Goal: Transaction & Acquisition: Book appointment/travel/reservation

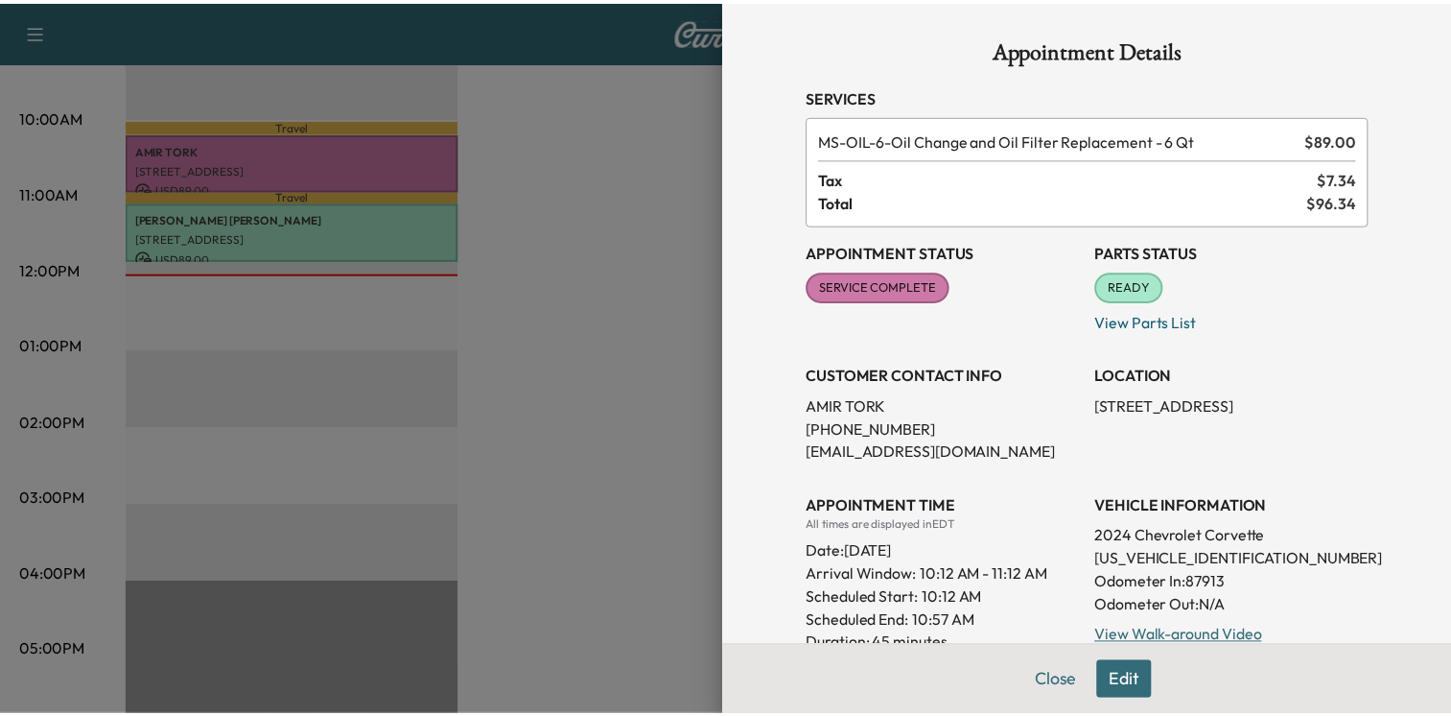
scroll to position [353, 0]
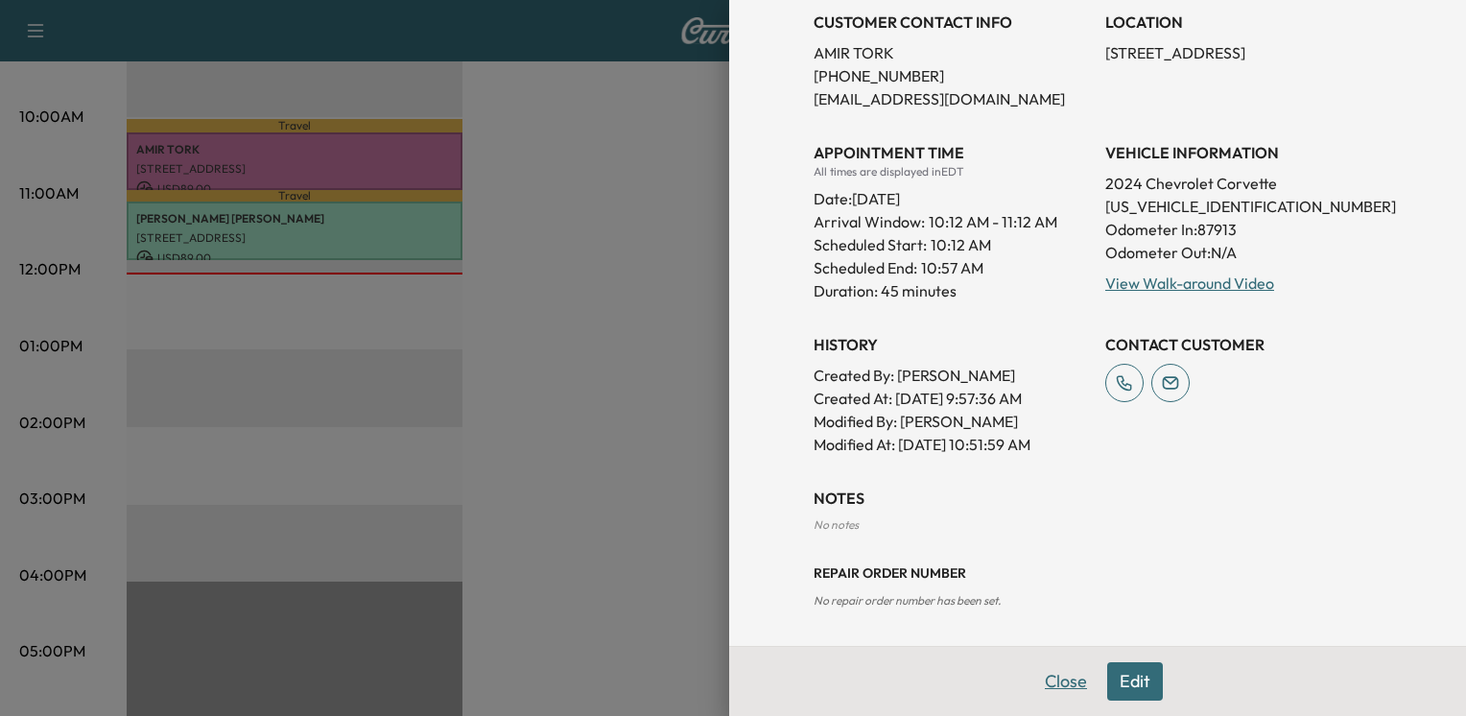
click at [1065, 687] on button "Close" at bounding box center [1065, 681] width 67 height 38
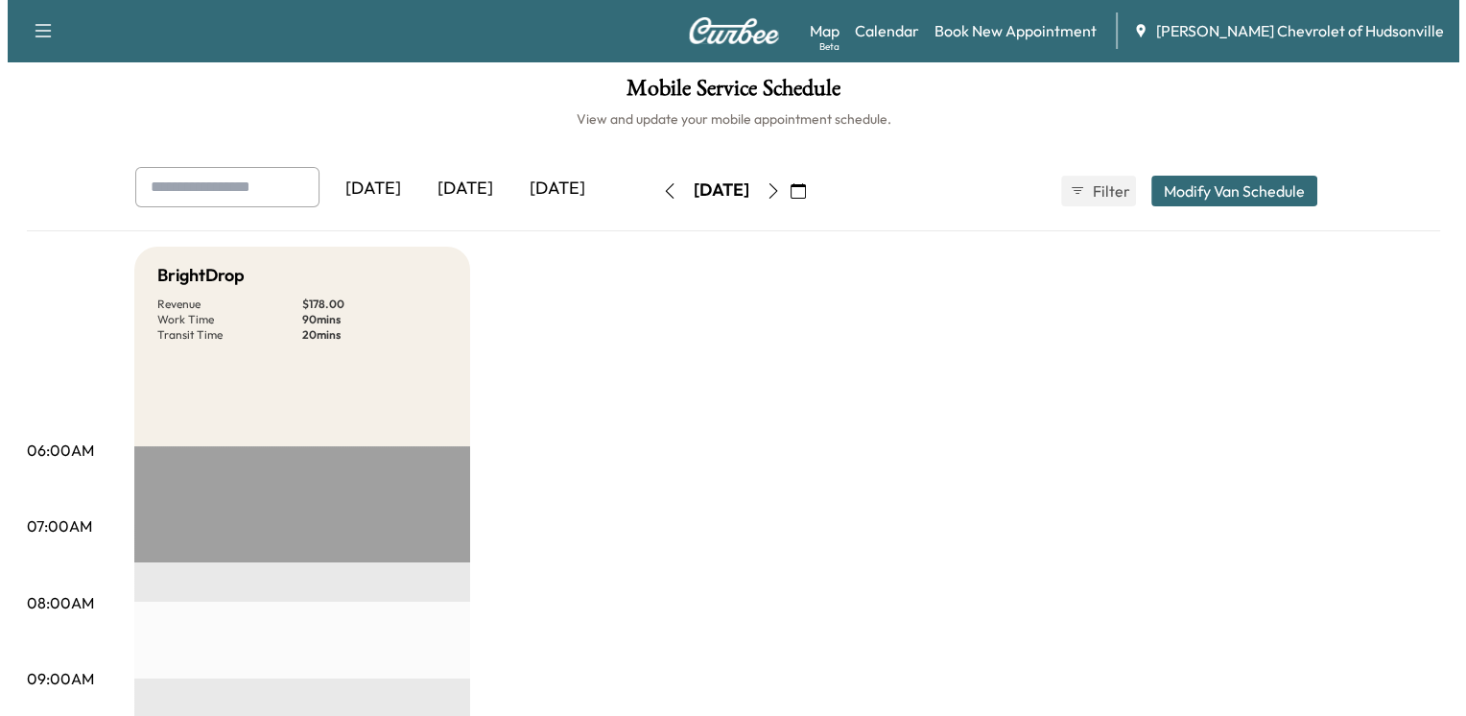
scroll to position [0, 0]
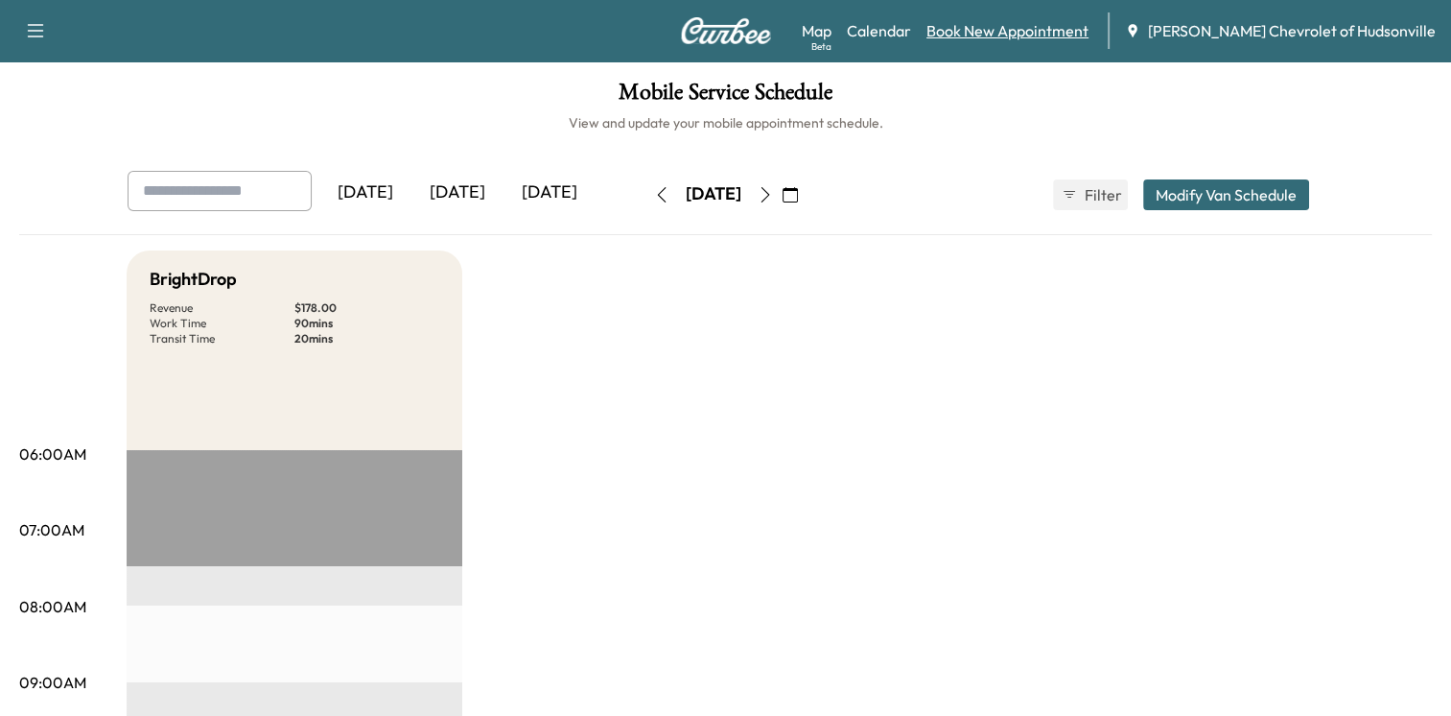
click at [1039, 28] on link "Book New Appointment" at bounding box center [1008, 30] width 162 height 23
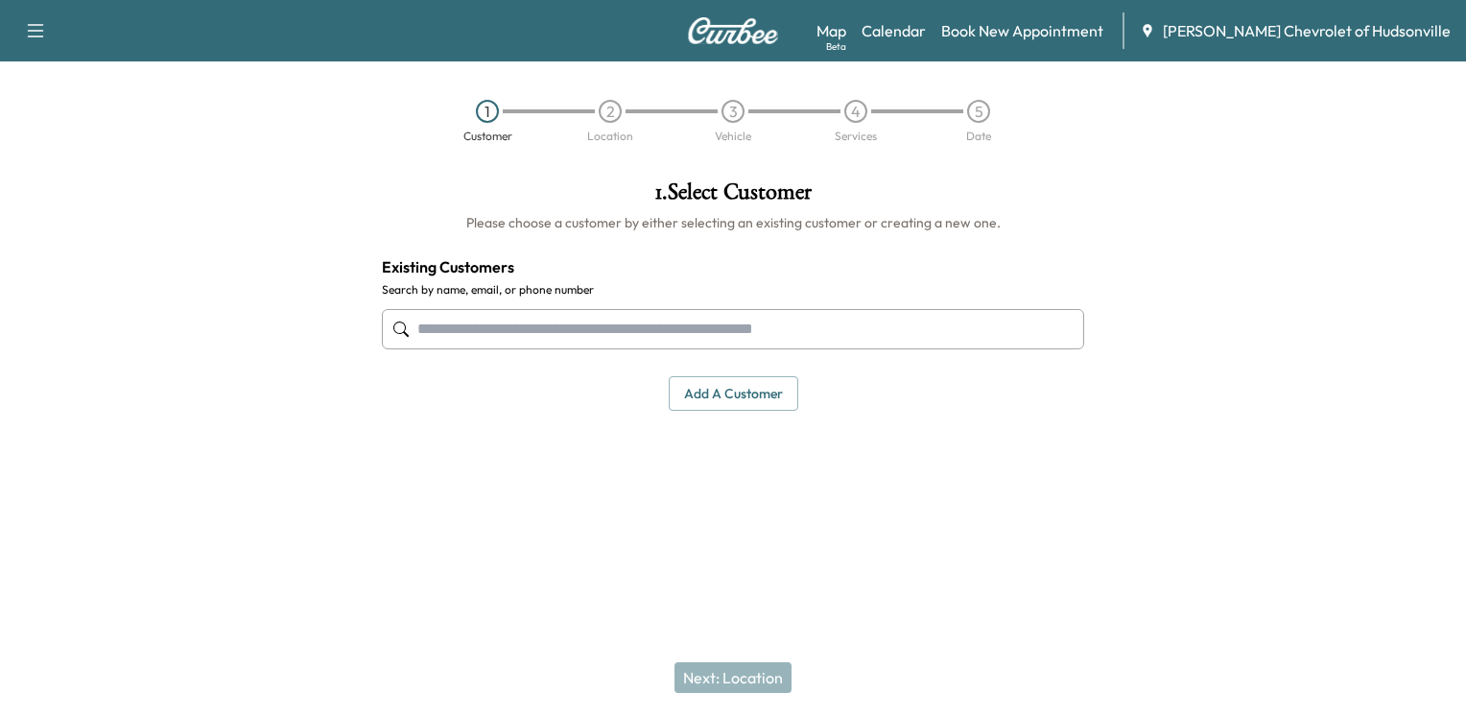
click at [729, 396] on button "Add a customer" at bounding box center [733, 393] width 129 height 35
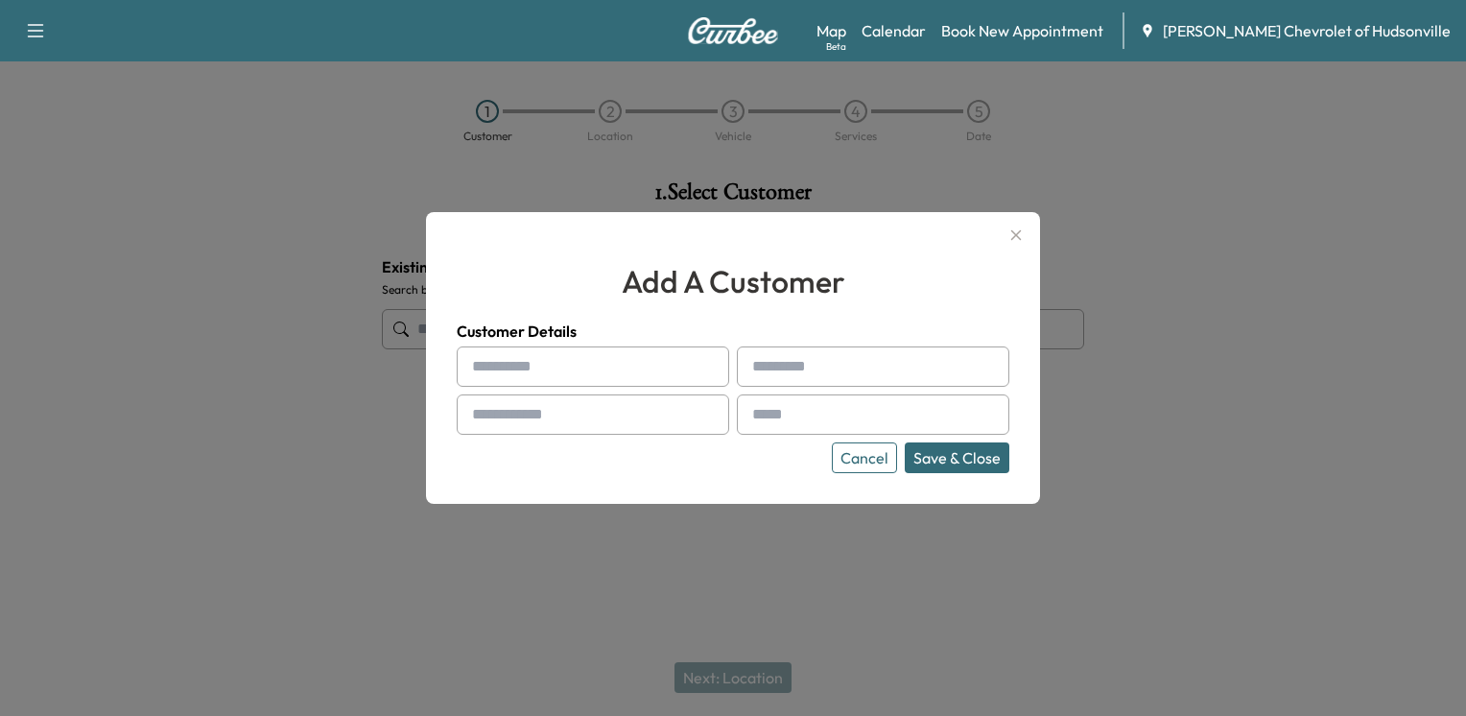
click at [699, 376] on div at bounding box center [709, 366] width 23 height 23
click at [636, 375] on input "text" at bounding box center [593, 366] width 272 height 40
type input "*********"
click at [859, 356] on input "text" at bounding box center [873, 366] width 272 height 40
type input "******"
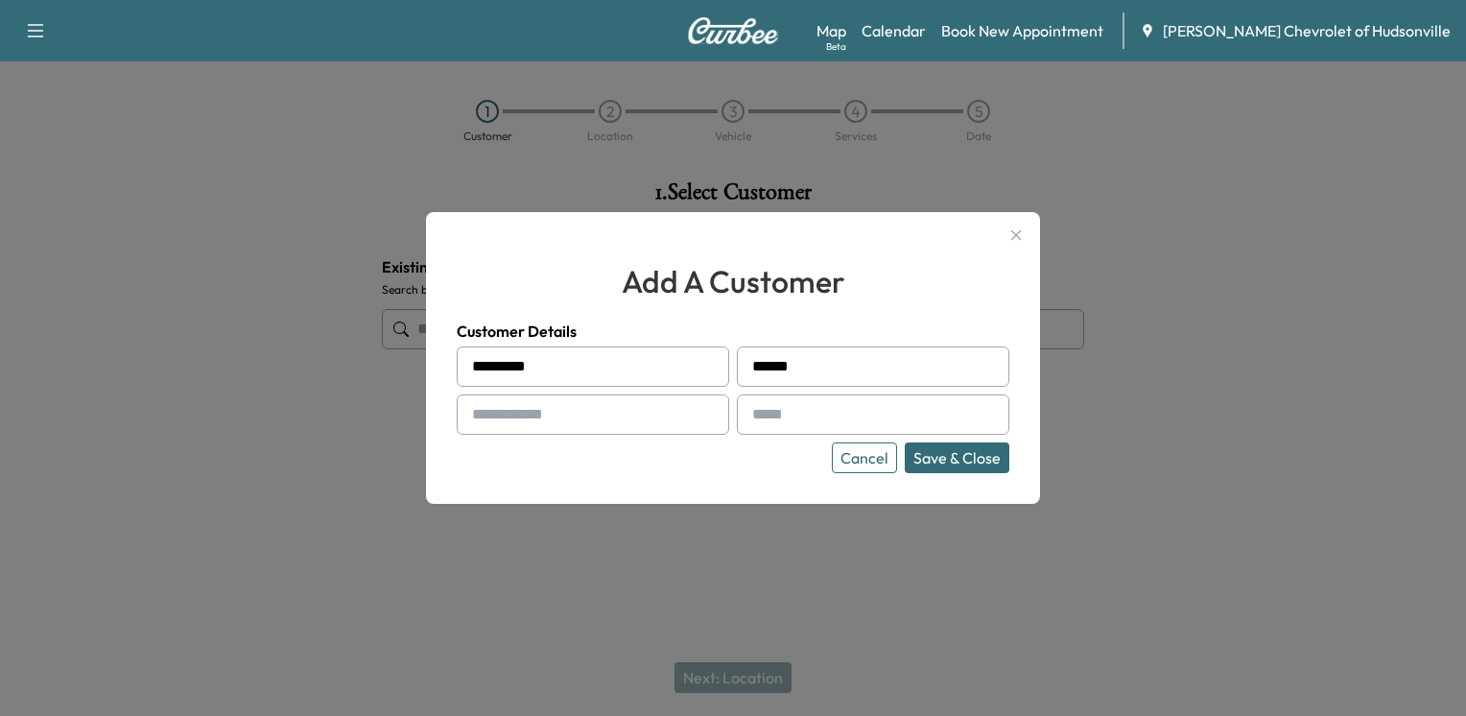
click at [623, 400] on input "text" at bounding box center [593, 414] width 272 height 40
click at [905, 442] on button "Save & Close" at bounding box center [957, 457] width 105 height 31
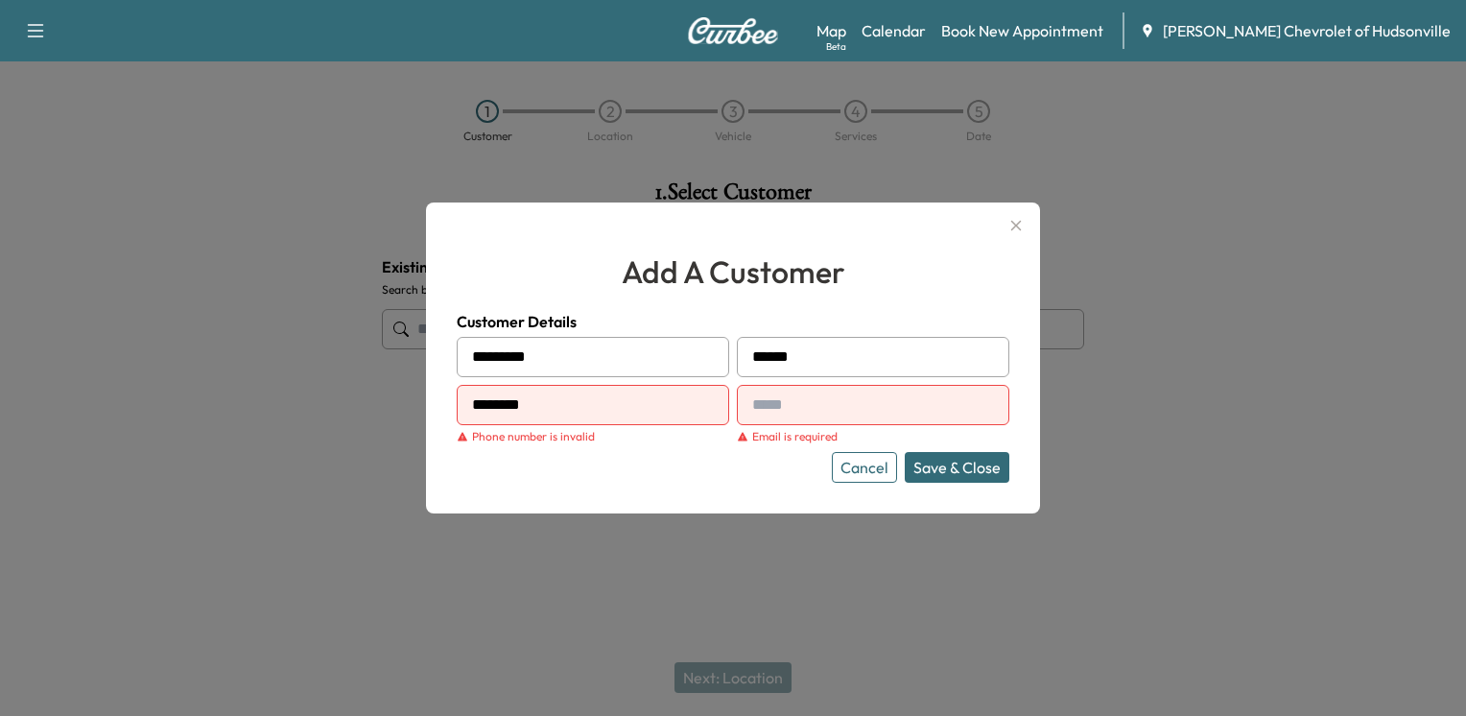
type input "**********"
click at [821, 408] on input "text" at bounding box center [873, 405] width 272 height 40
type input "**********"
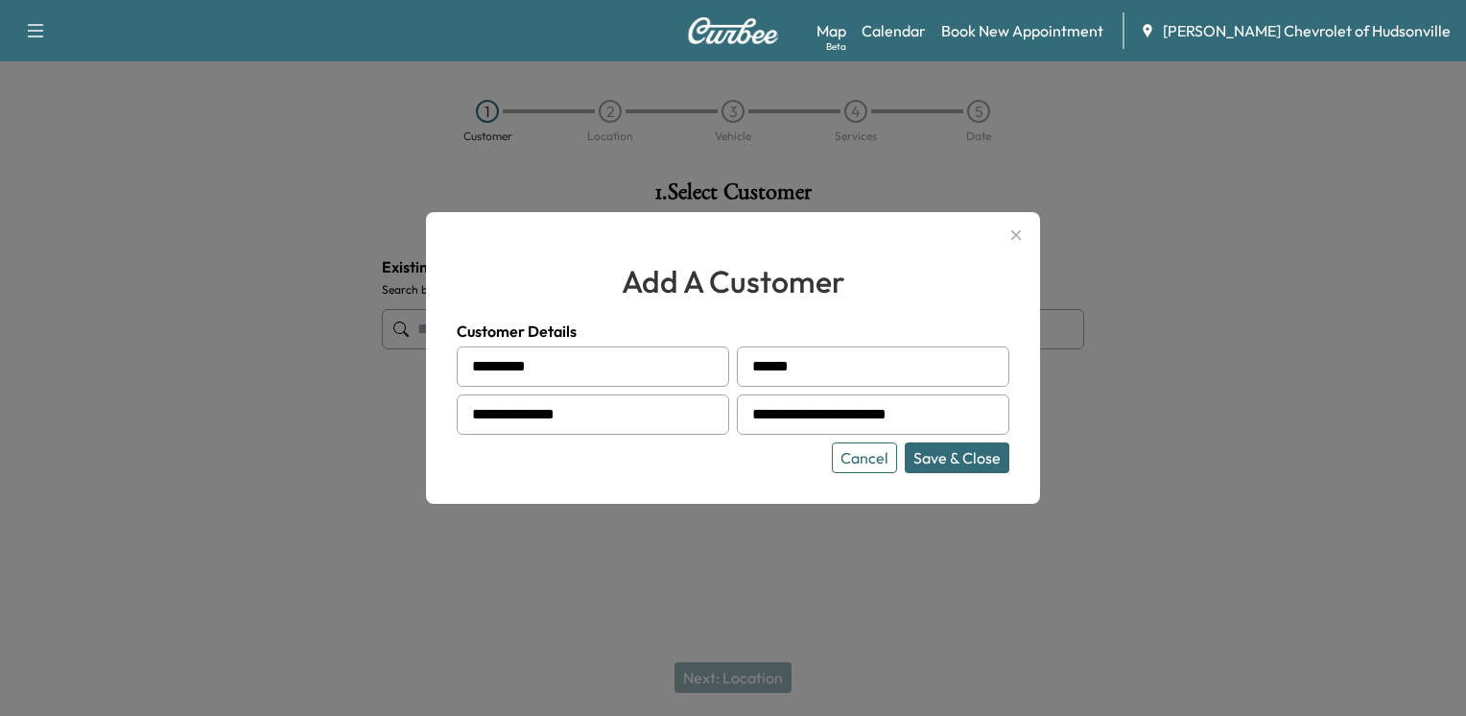
click at [957, 462] on button "Save & Close" at bounding box center [957, 457] width 105 height 31
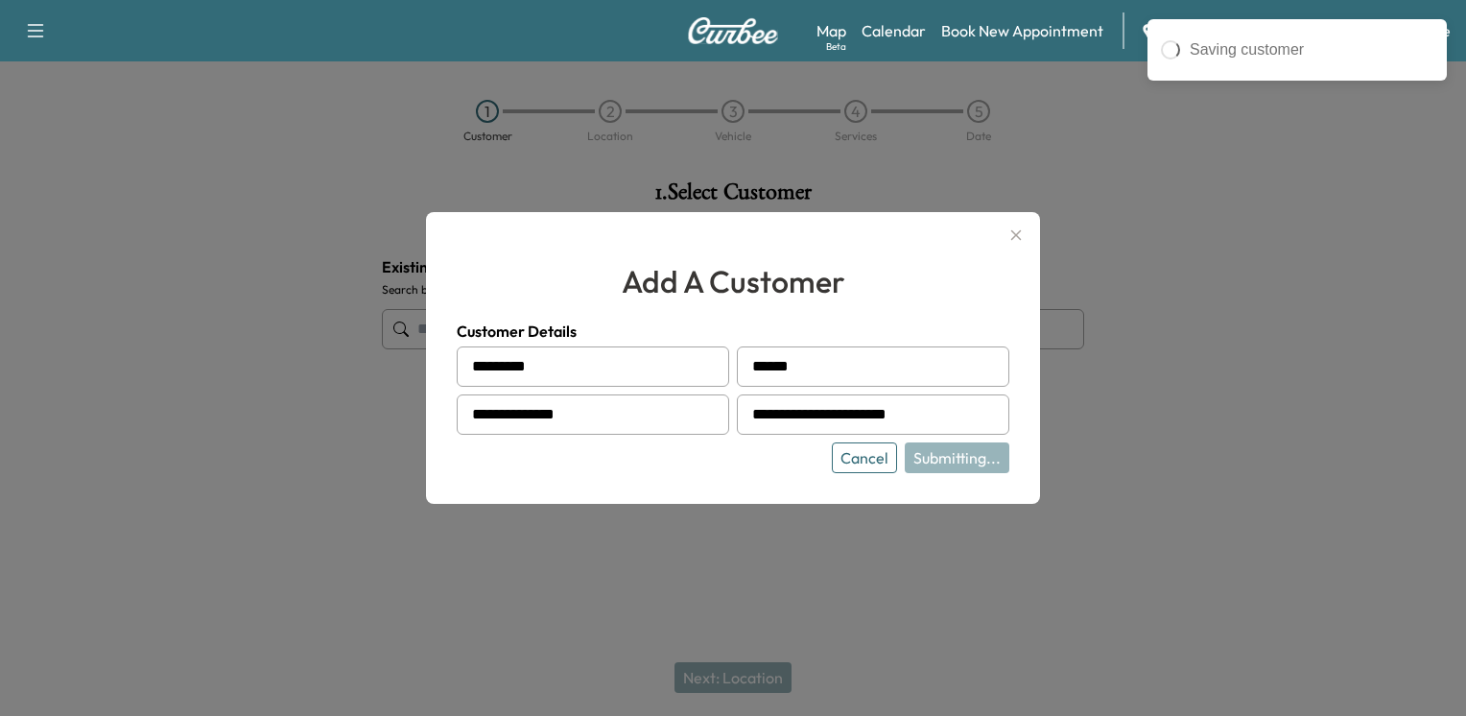
type input "**********"
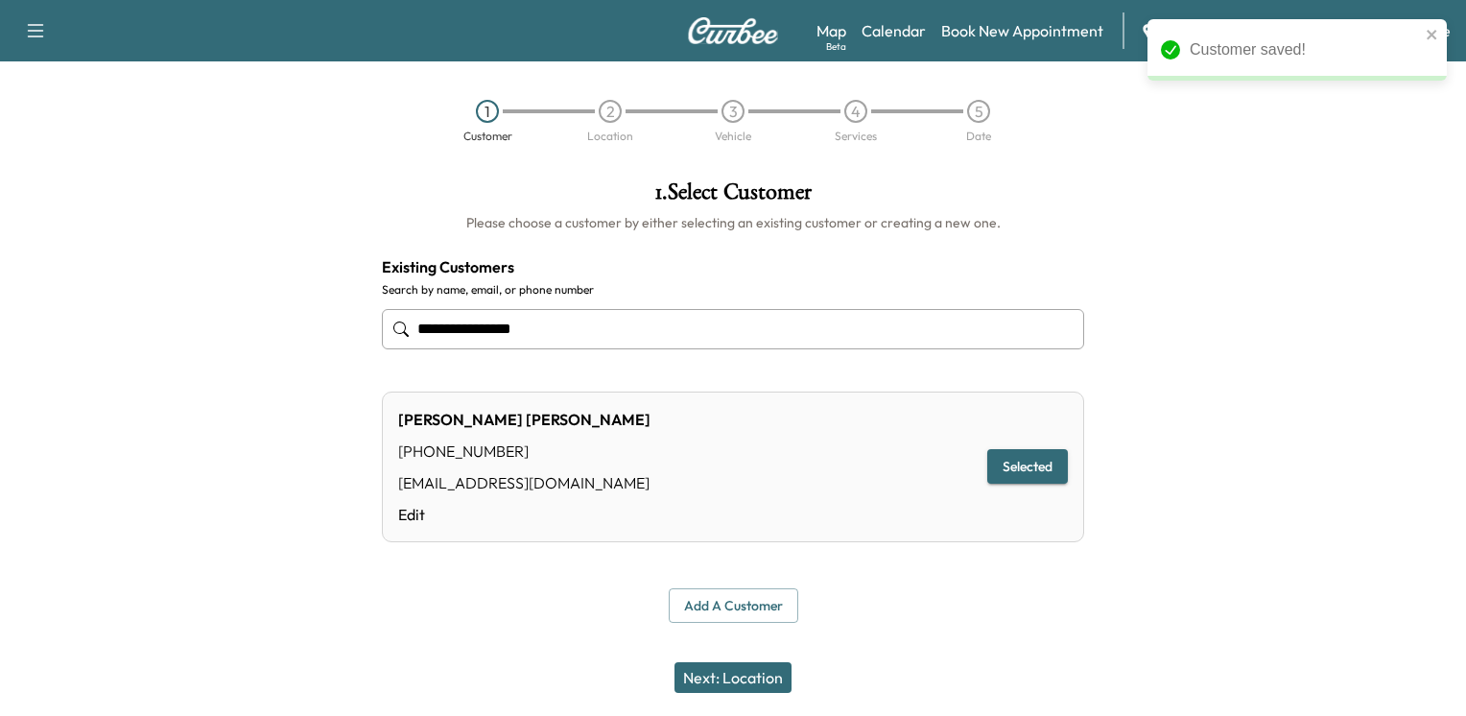
click at [731, 679] on button "Next: Location" at bounding box center [732, 677] width 117 height 31
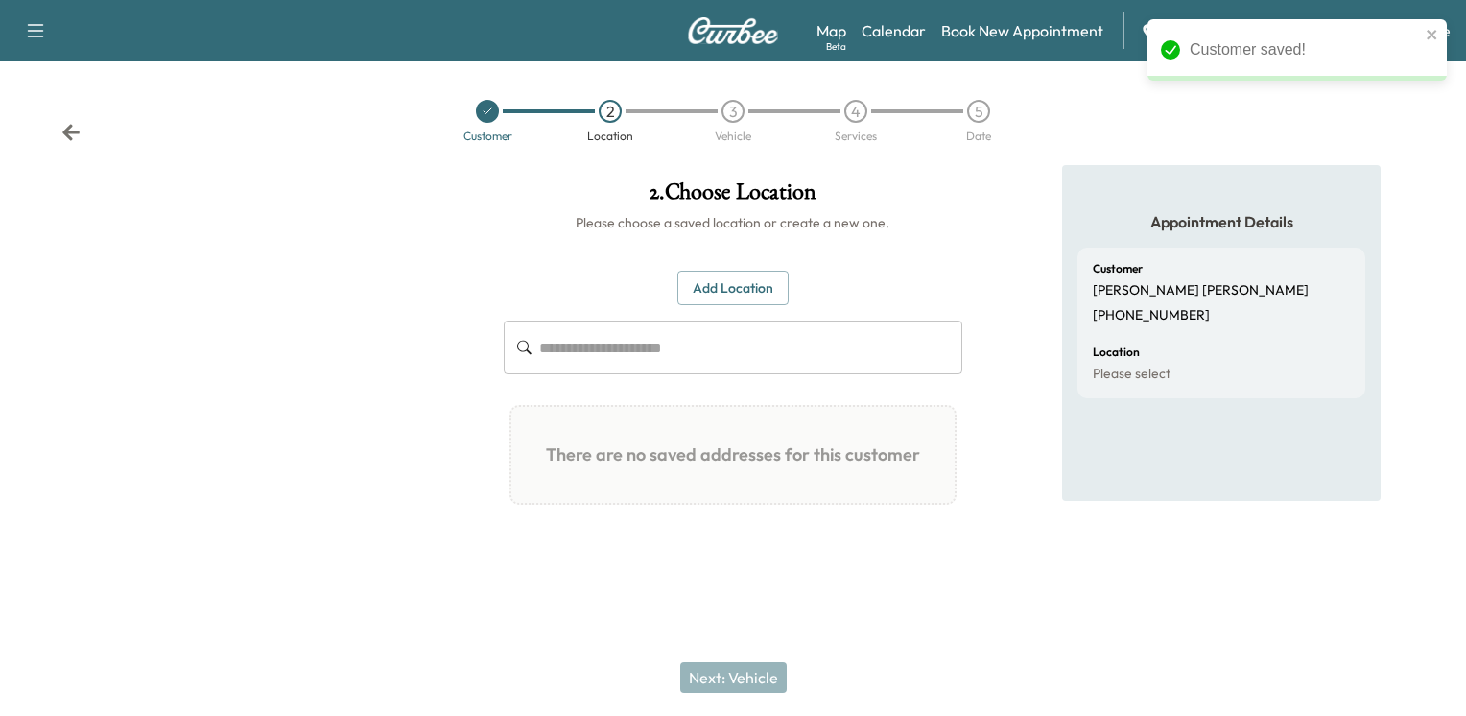
click at [671, 364] on input "text" at bounding box center [750, 347] width 423 height 54
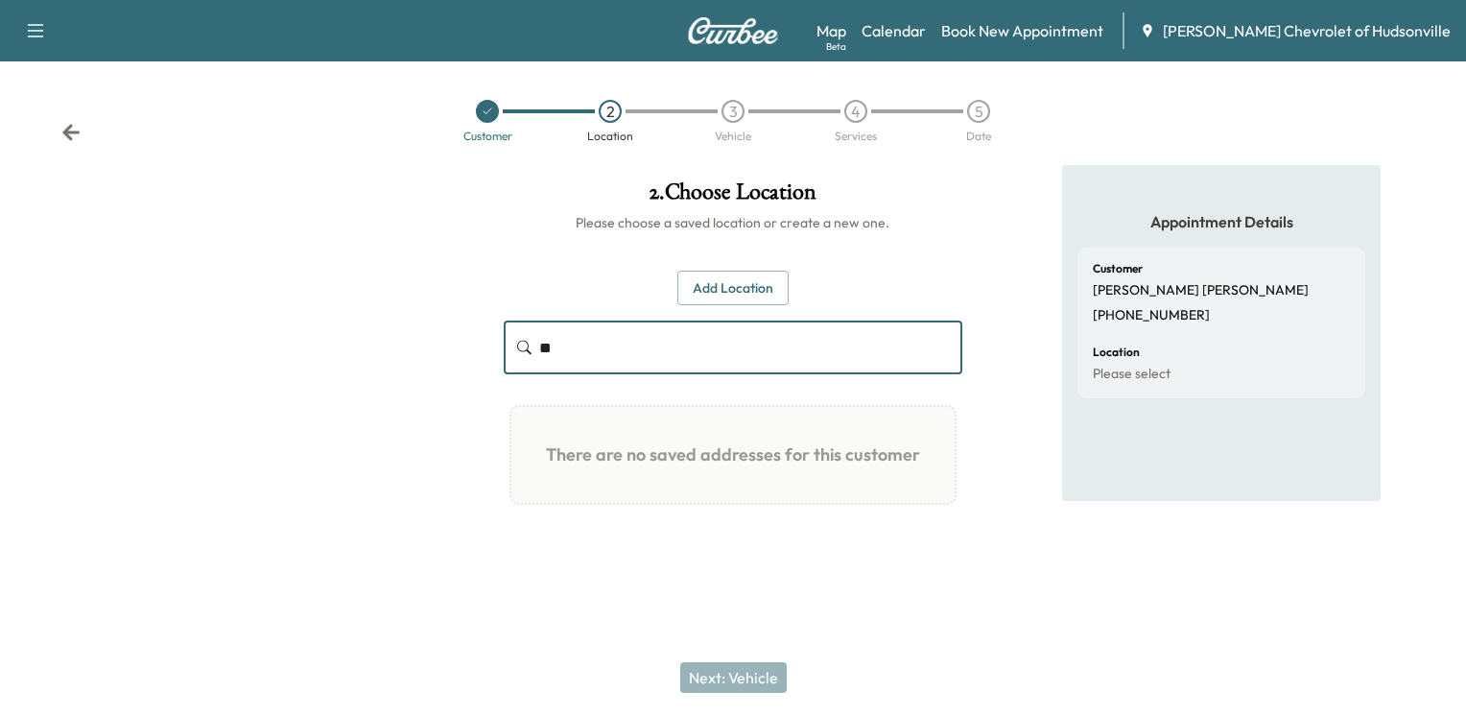
type input "*"
type input "***"
click at [744, 280] on button "Add Location" at bounding box center [732, 288] width 111 height 35
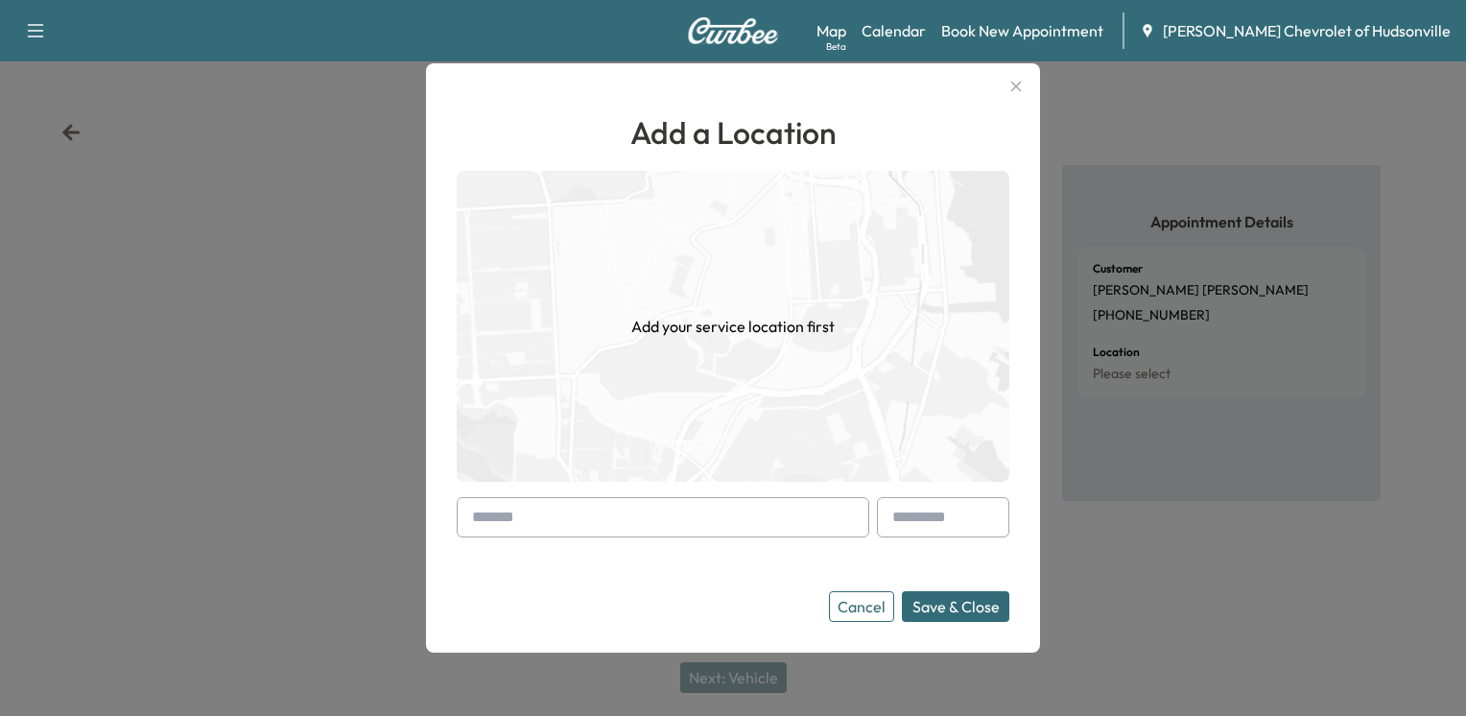
click at [744, 516] on input "text" at bounding box center [663, 517] width 412 height 40
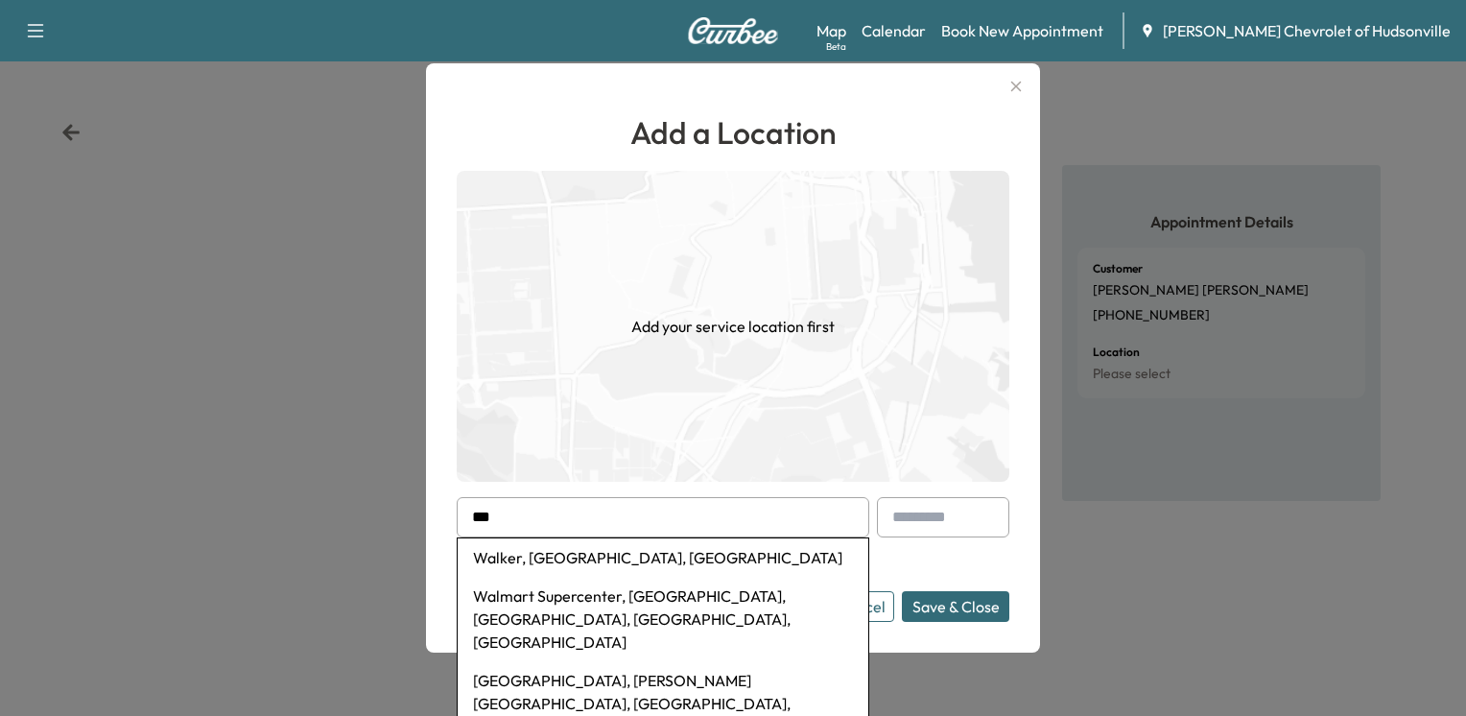
click at [668, 586] on li "Walmart Supercenter, [GEOGRAPHIC_DATA], [GEOGRAPHIC_DATA], [GEOGRAPHIC_DATA], […" at bounding box center [663, 618] width 411 height 84
type input "**********"
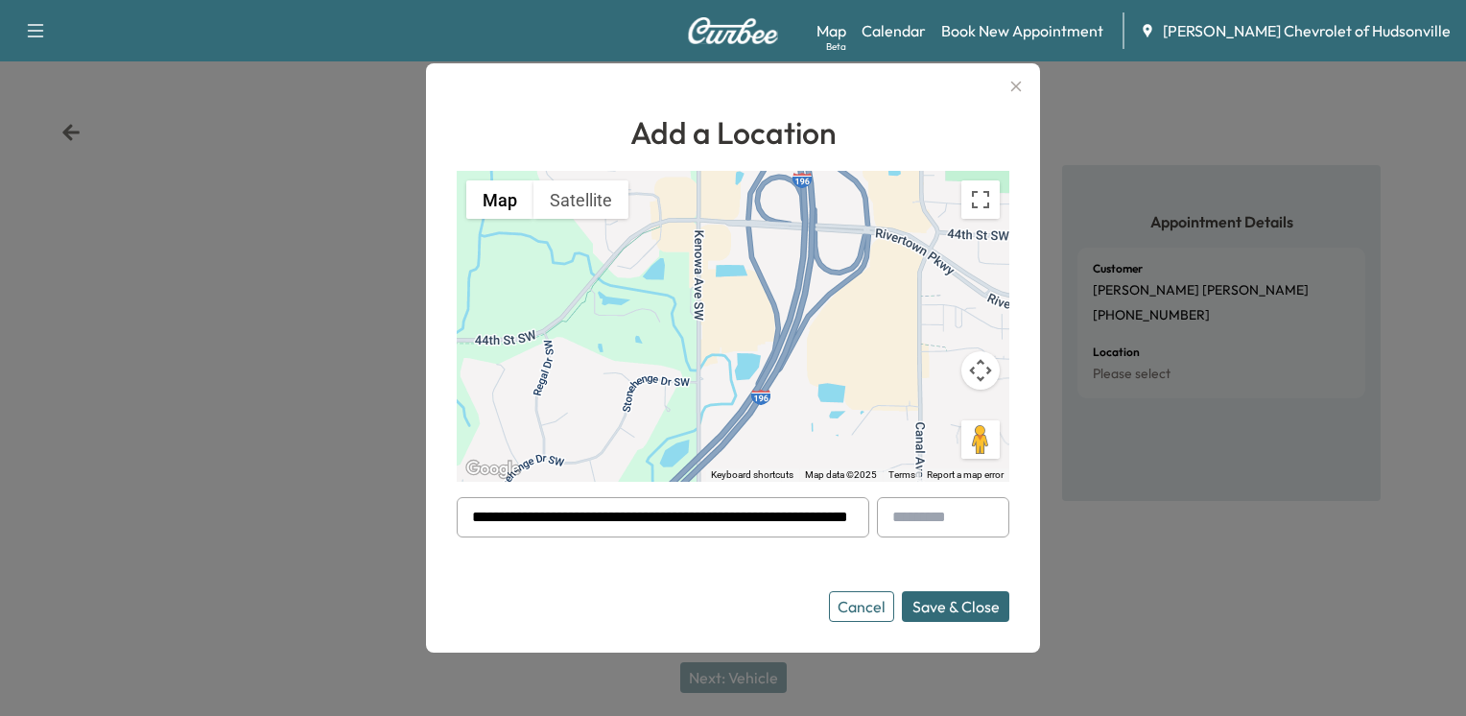
click at [983, 613] on button "Save & Close" at bounding box center [955, 606] width 107 height 31
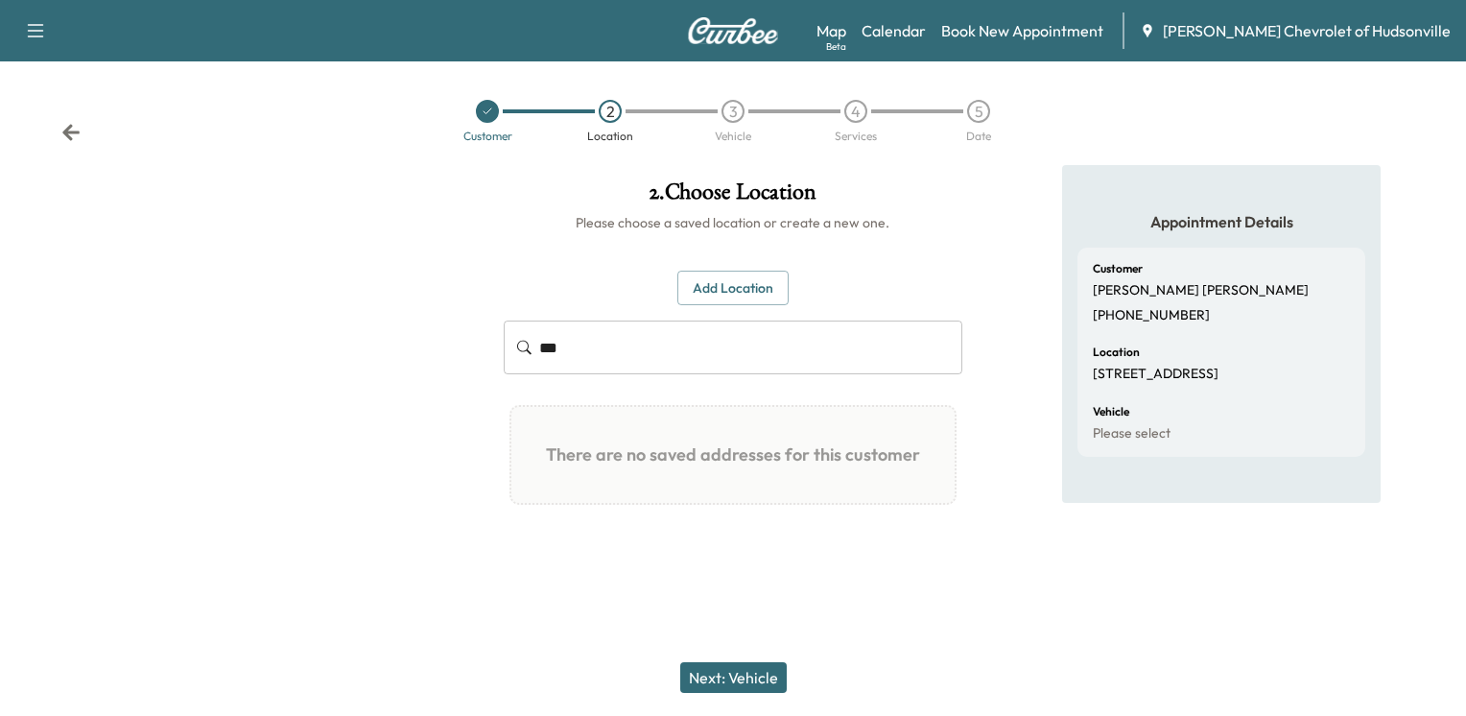
click at [717, 670] on button "Next: Vehicle" at bounding box center [733, 677] width 106 height 31
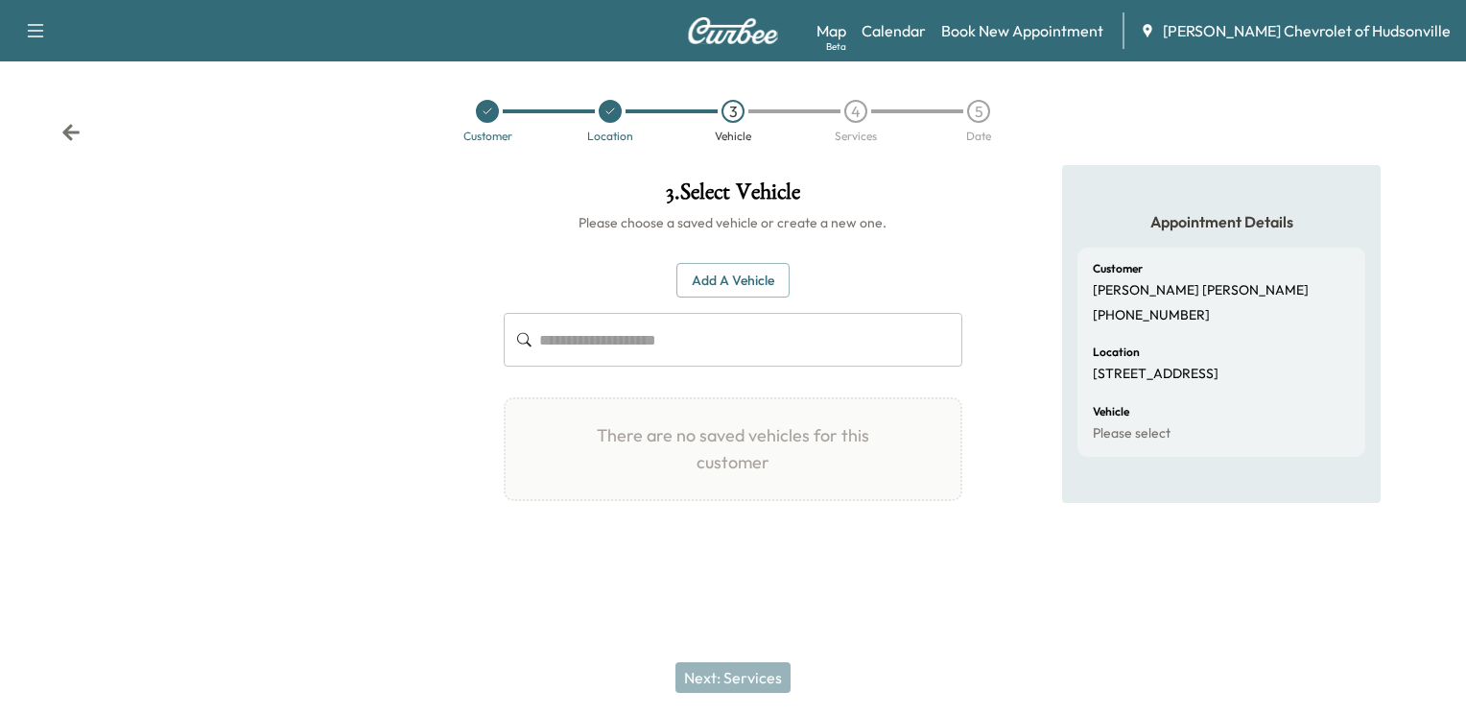
click at [735, 293] on button "Add a Vehicle" at bounding box center [732, 280] width 113 height 35
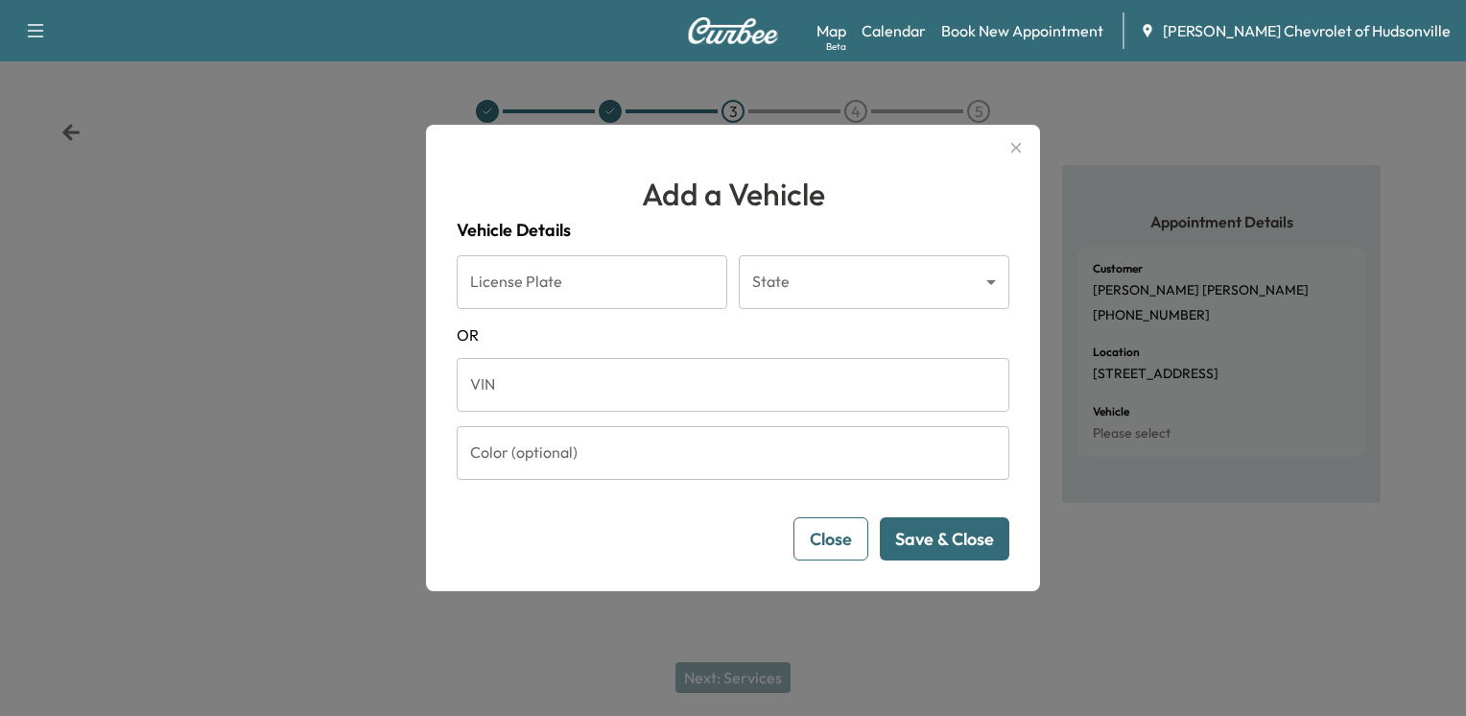
click at [579, 294] on input "License Plate" at bounding box center [592, 282] width 271 height 54
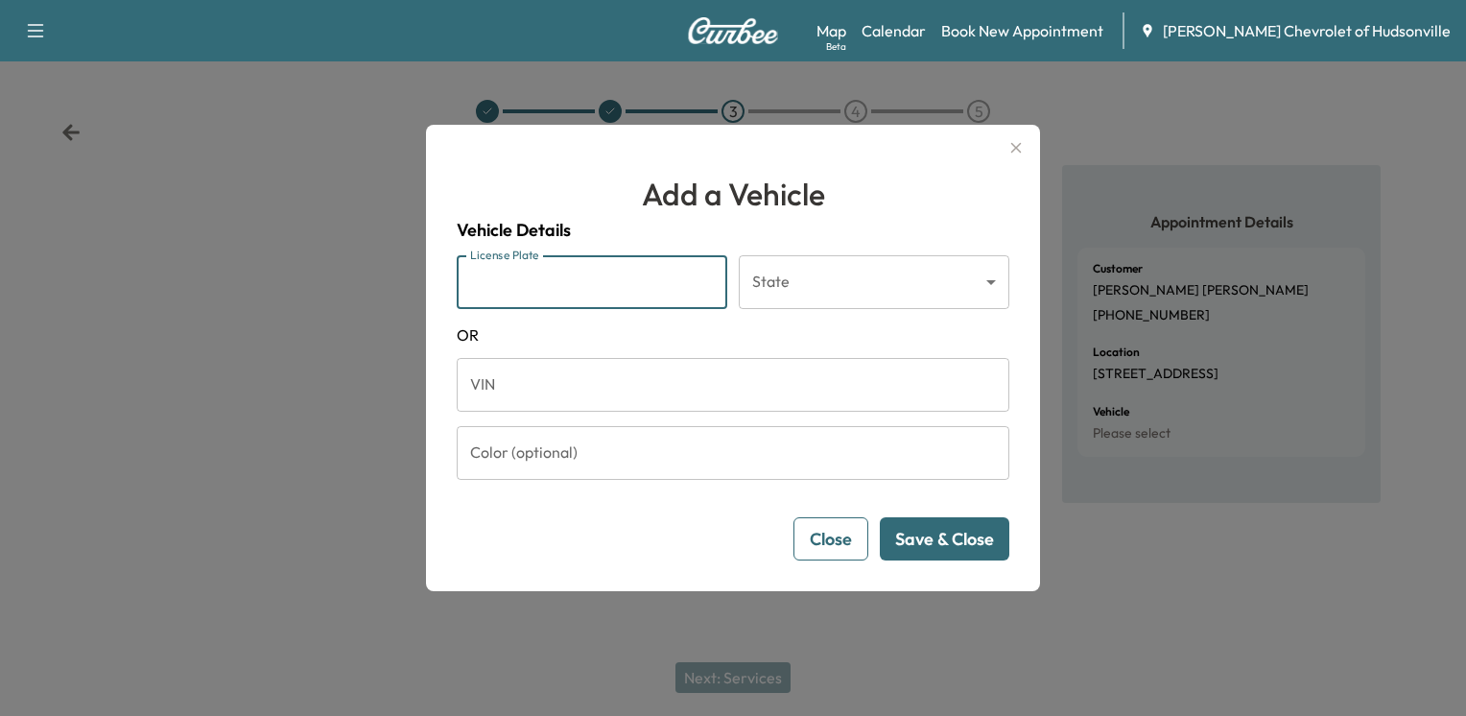
click at [909, 350] on form "License Plate License Plate State ​ State [US_STATE] VIN VIN Color (optional) C…" at bounding box center [733, 407] width 553 height 305
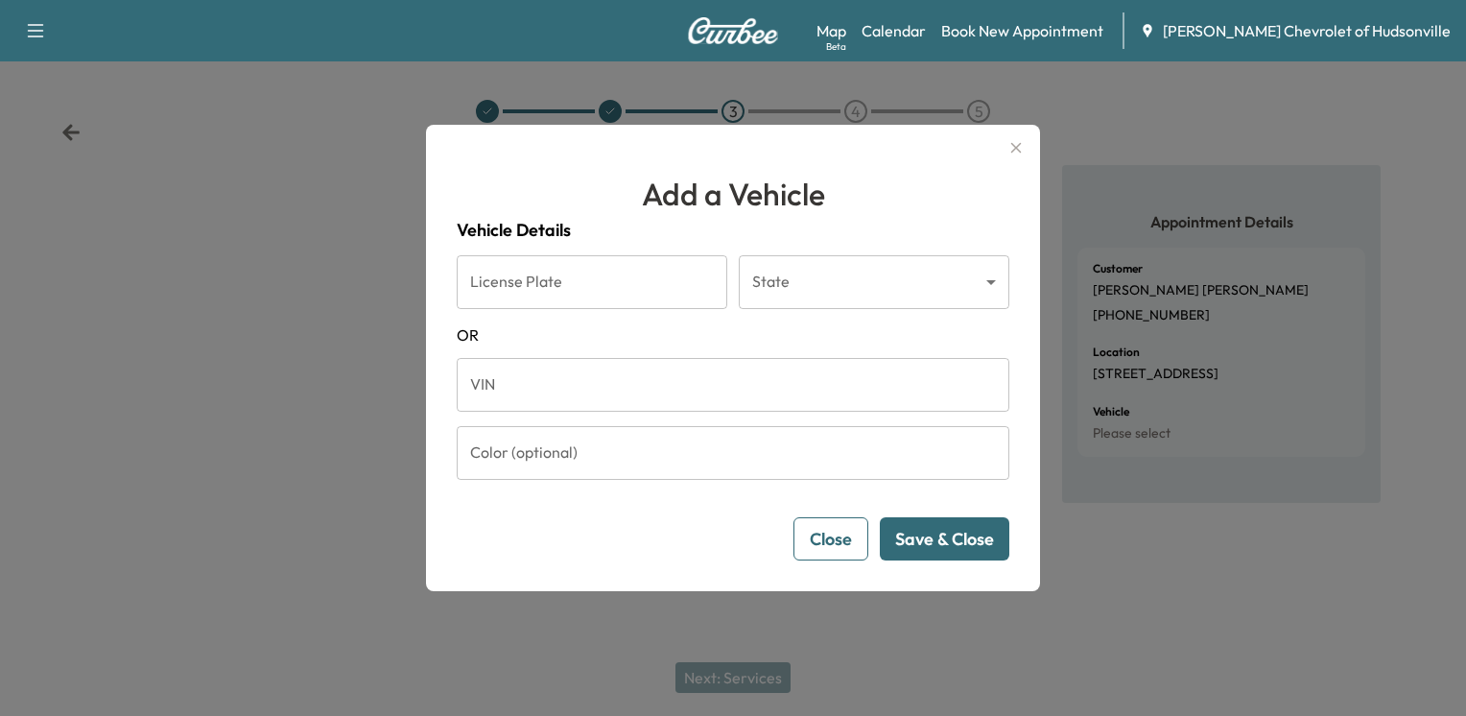
click at [706, 401] on input "VIN" at bounding box center [733, 385] width 553 height 54
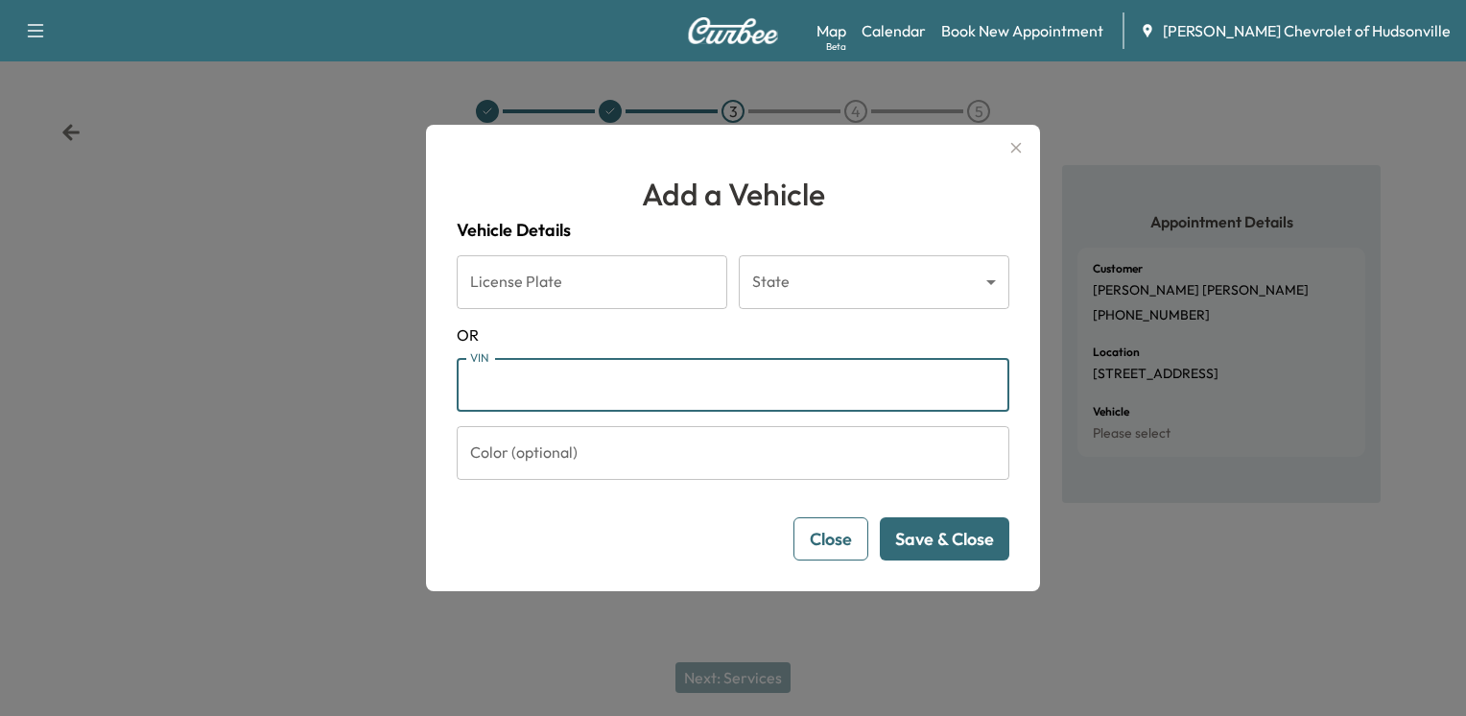
click at [437, 514] on div "Add a Vehicle Vehicle Details License Plate License Plate State ​ State [US_STA…" at bounding box center [733, 358] width 614 height 466
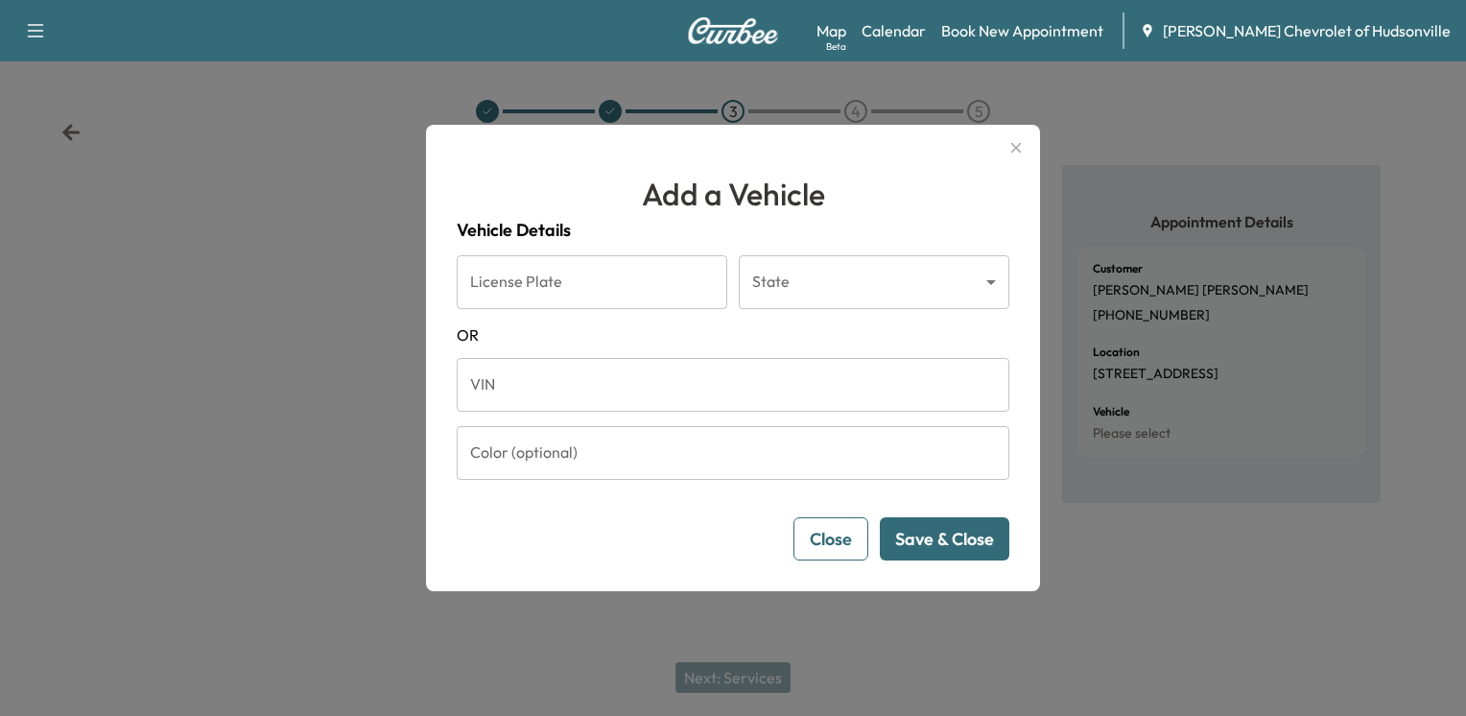
click at [537, 368] on input "VIN" at bounding box center [733, 385] width 553 height 54
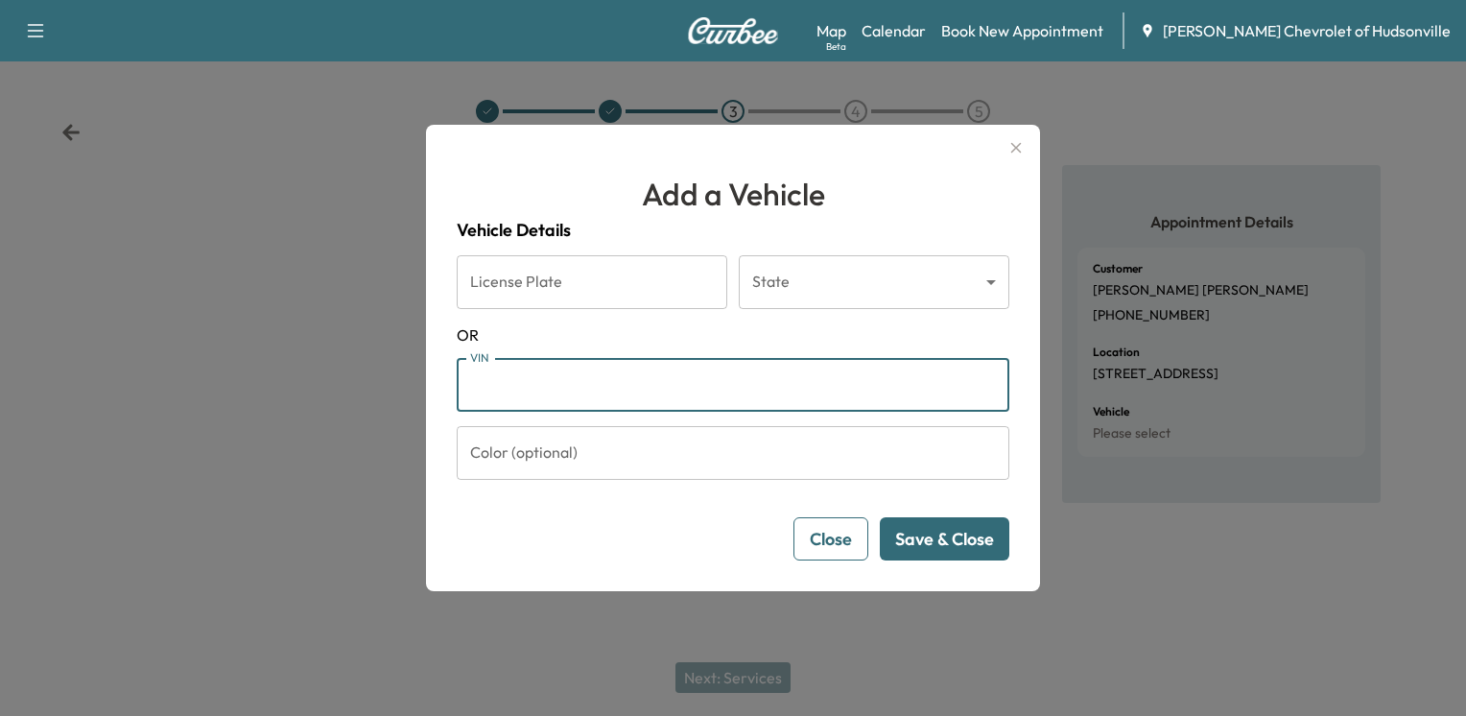
type input "**********"
click at [915, 551] on button "Save & Close" at bounding box center [944, 538] width 129 height 43
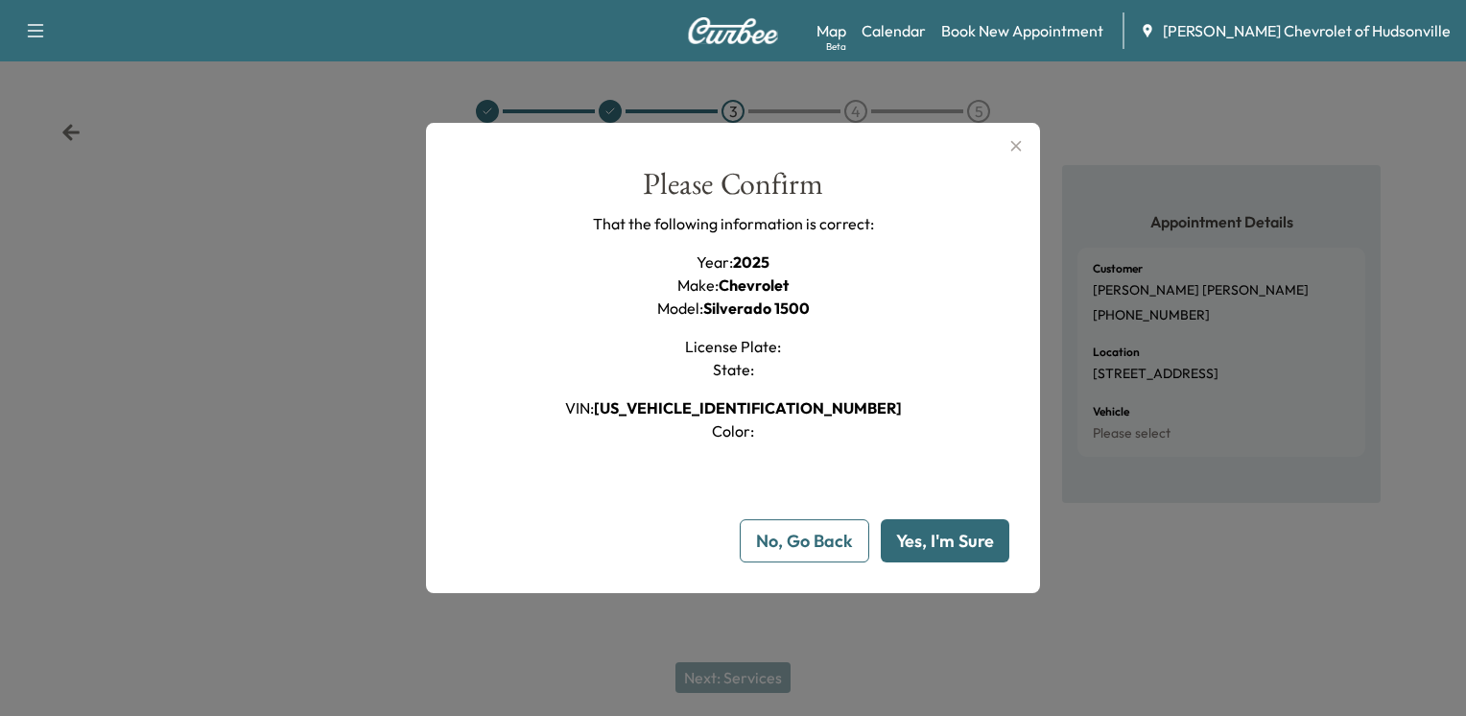
click at [925, 535] on button "Yes, I'm Sure" at bounding box center [945, 540] width 129 height 43
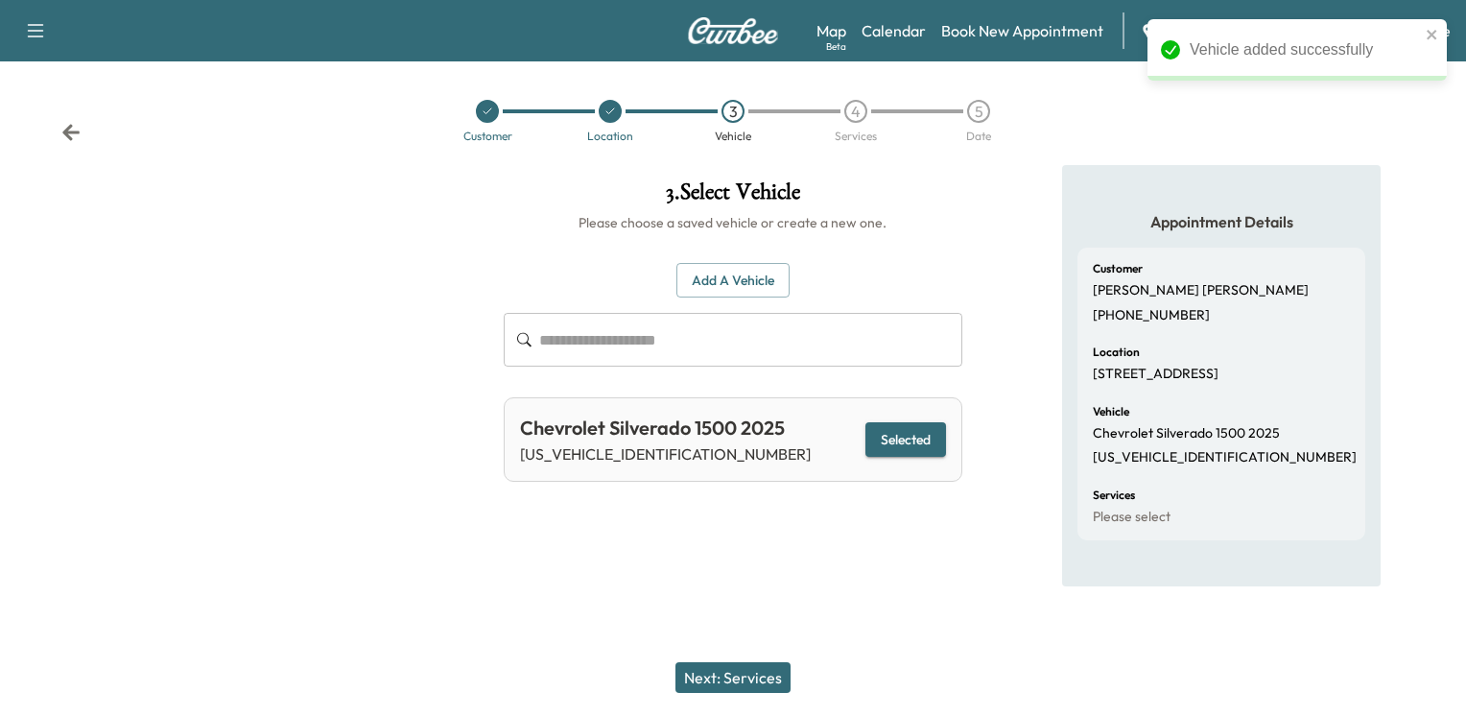
click at [731, 677] on button "Next: Services" at bounding box center [732, 677] width 115 height 31
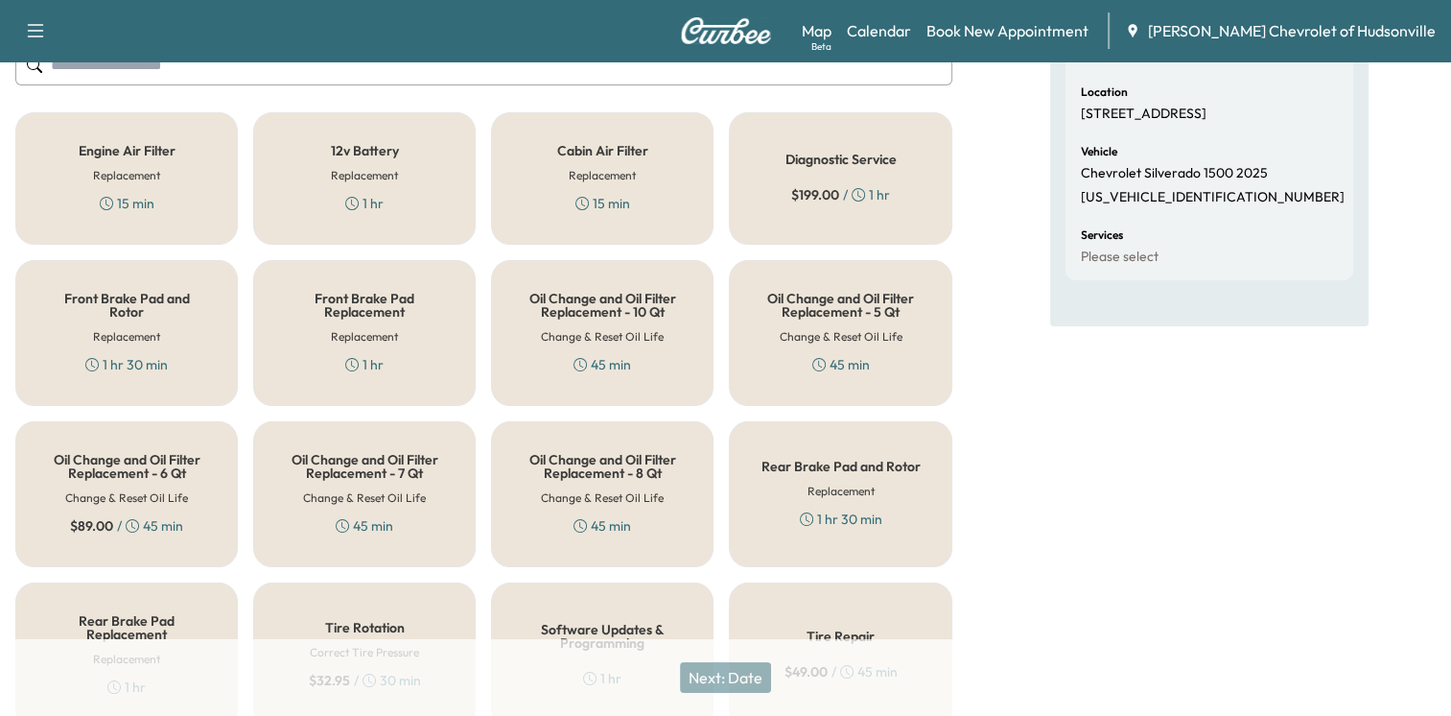
scroll to position [257, 0]
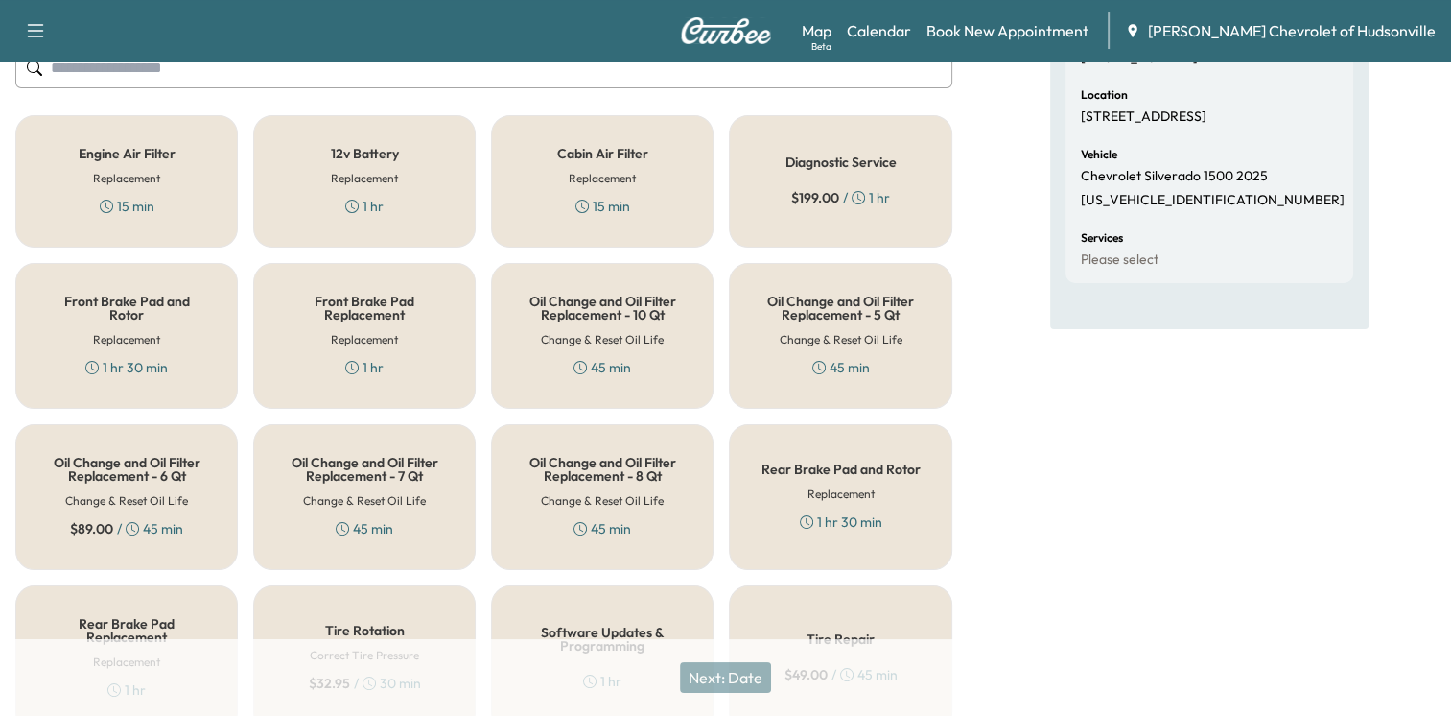
click at [602, 474] on h5 "Oil Change and Oil Filter Replacement - 8 Qt" at bounding box center [602, 469] width 159 height 27
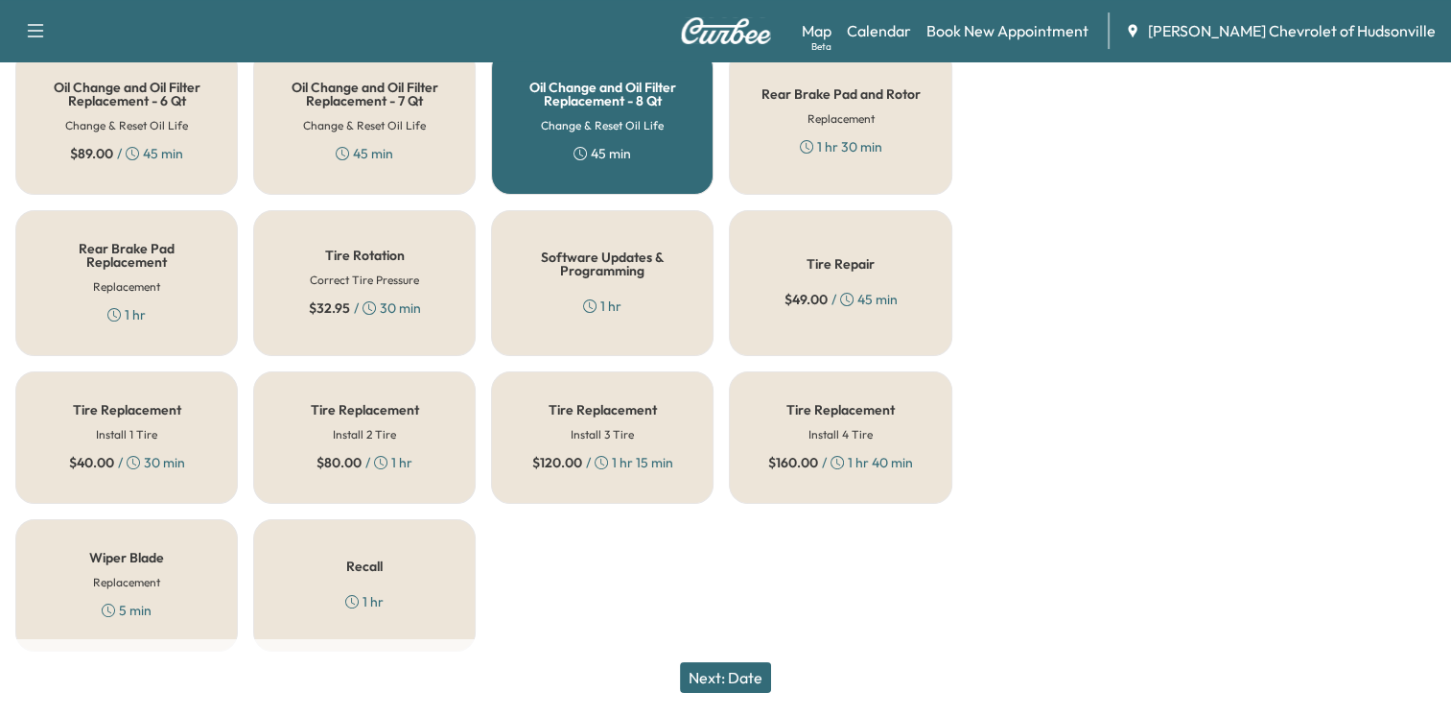
scroll to position [641, 0]
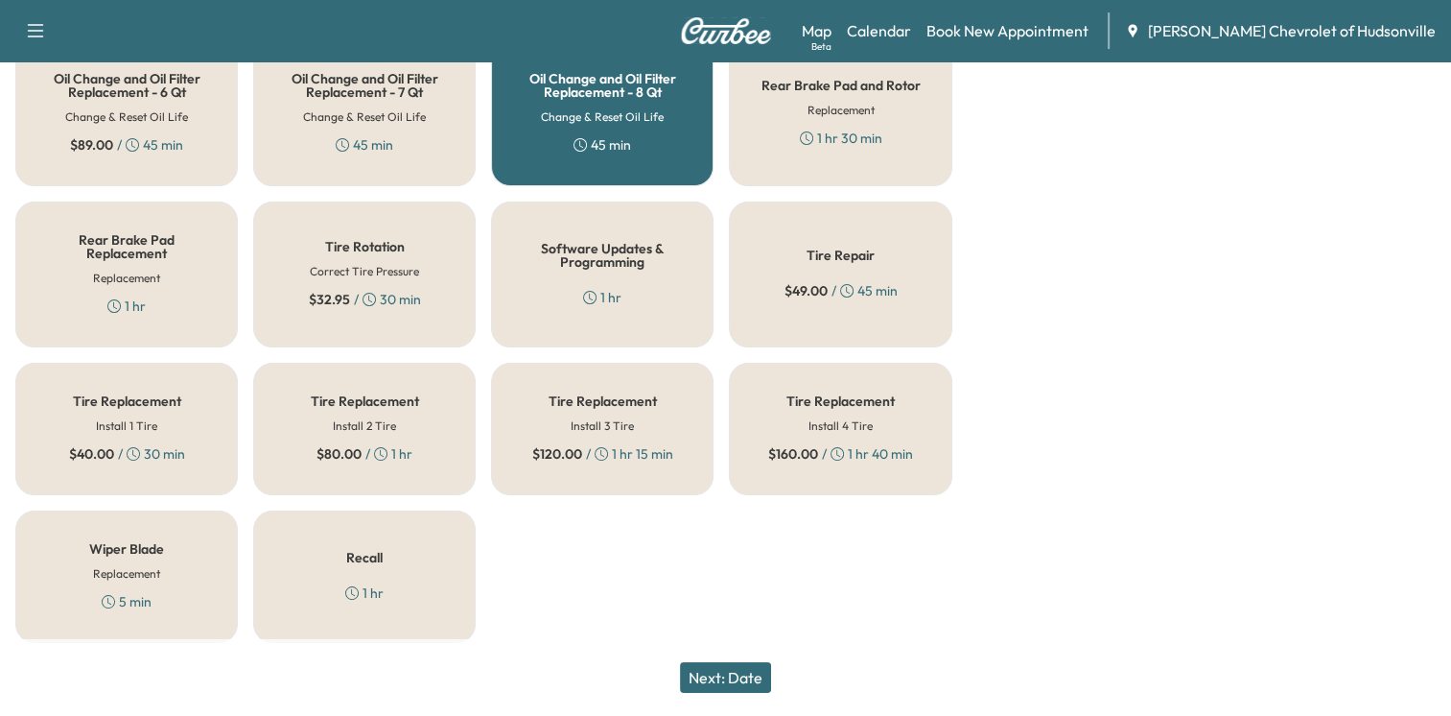
click at [416, 555] on div "Recall 1 hr" at bounding box center [364, 576] width 223 height 132
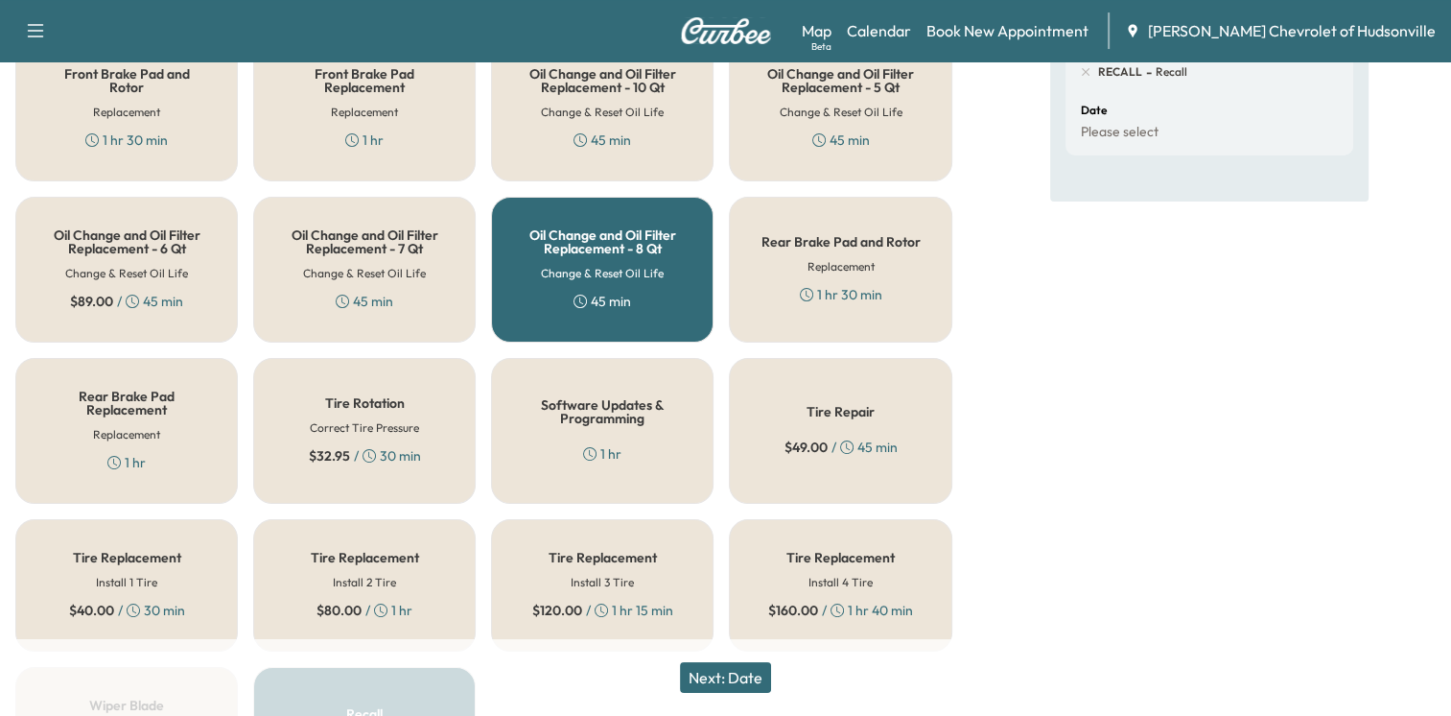
scroll to position [545, 0]
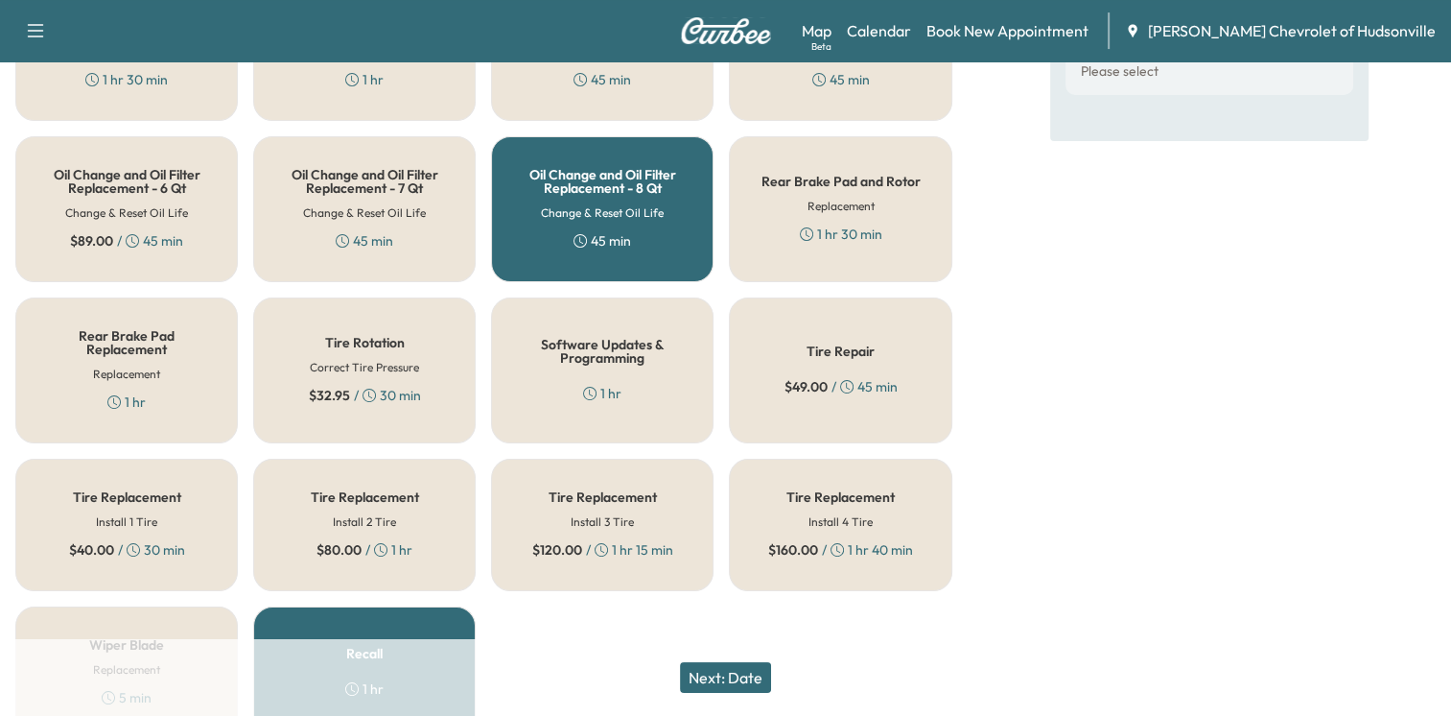
click at [737, 673] on button "Next: Date" at bounding box center [725, 677] width 91 height 31
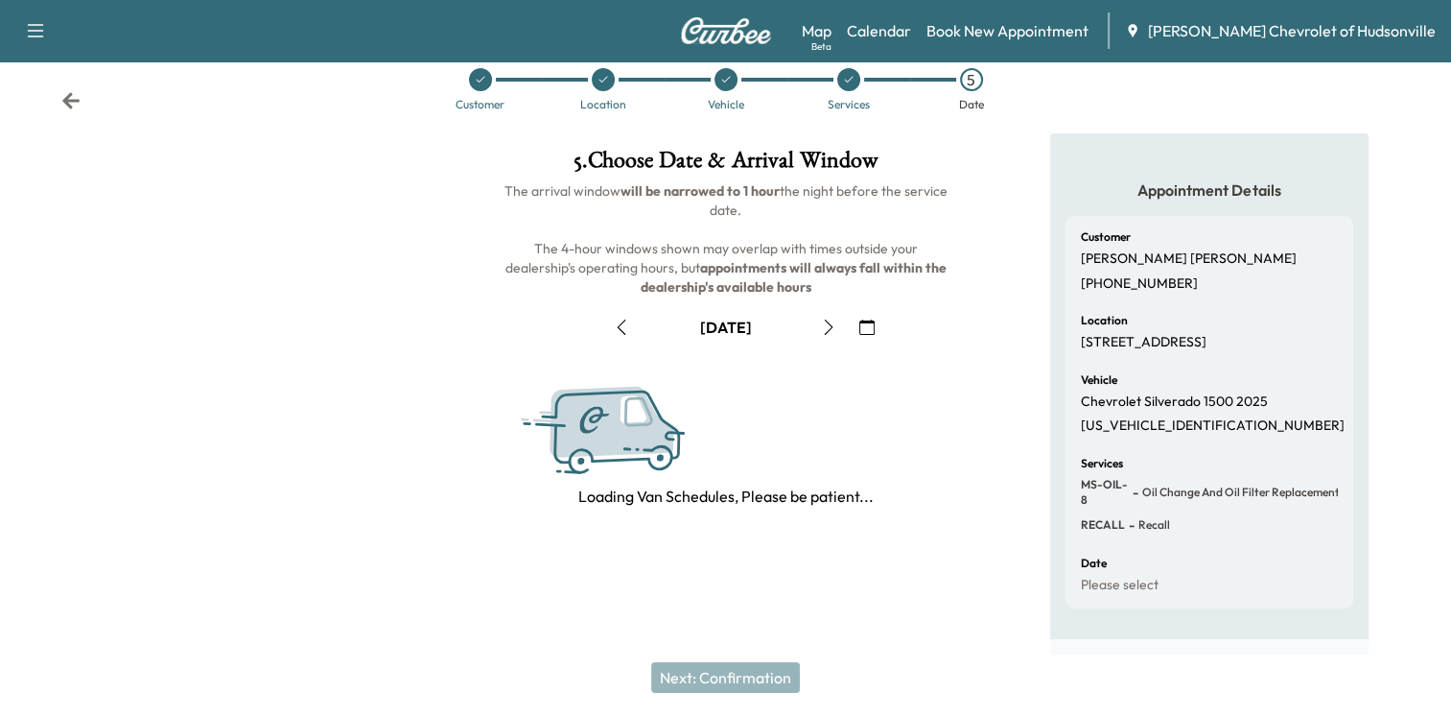
scroll to position [241, 0]
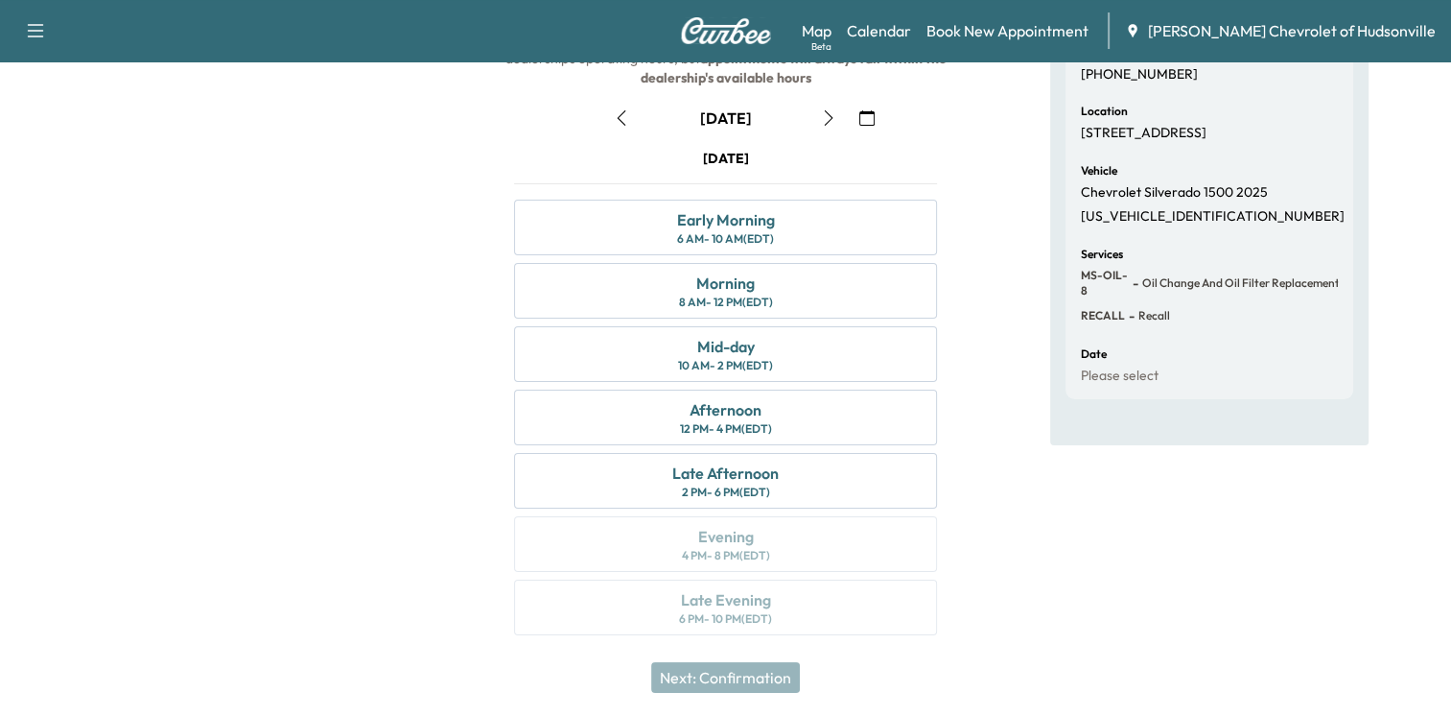
click at [620, 120] on icon "button" at bounding box center [621, 117] width 15 height 15
click at [825, 121] on icon "button" at bounding box center [828, 117] width 15 height 15
click at [707, 343] on div "Mid-day" at bounding box center [725, 346] width 58 height 23
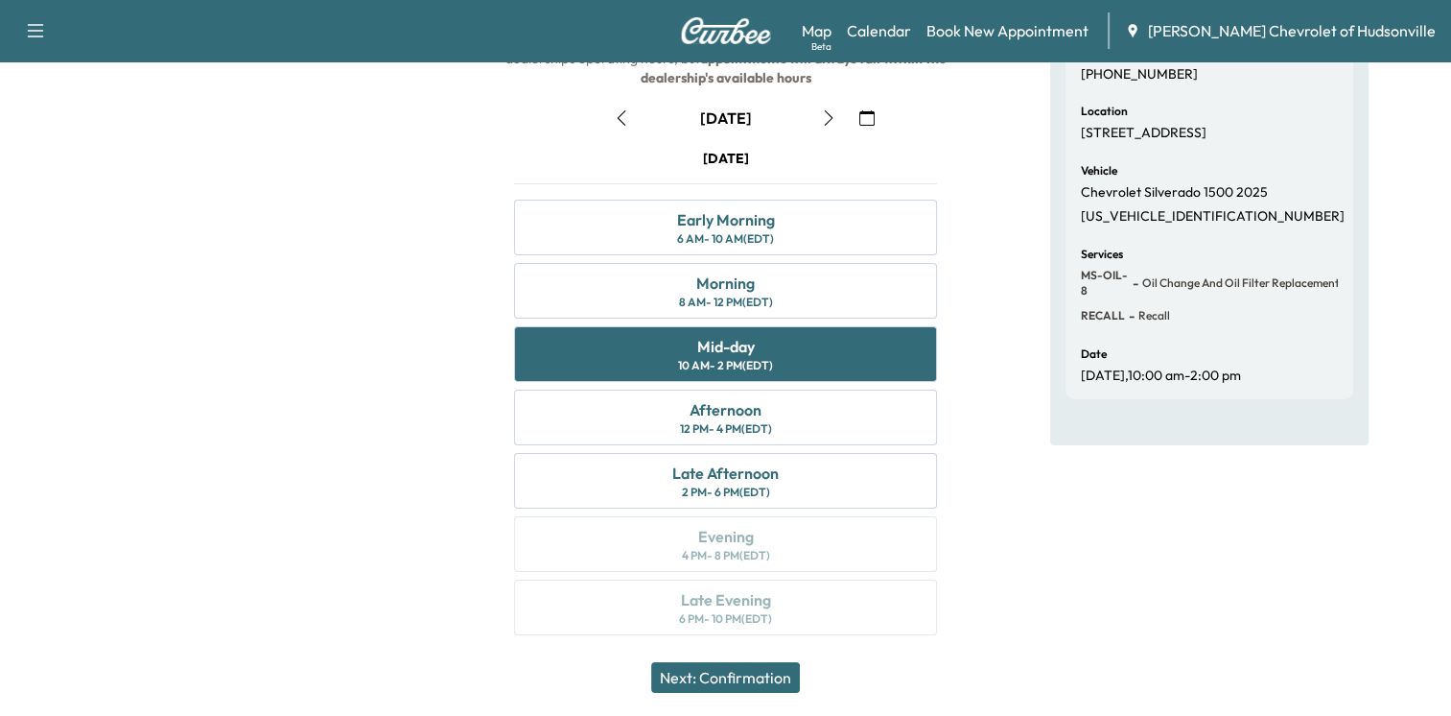
click at [735, 685] on button "Next: Confirmation" at bounding box center [725, 677] width 149 height 31
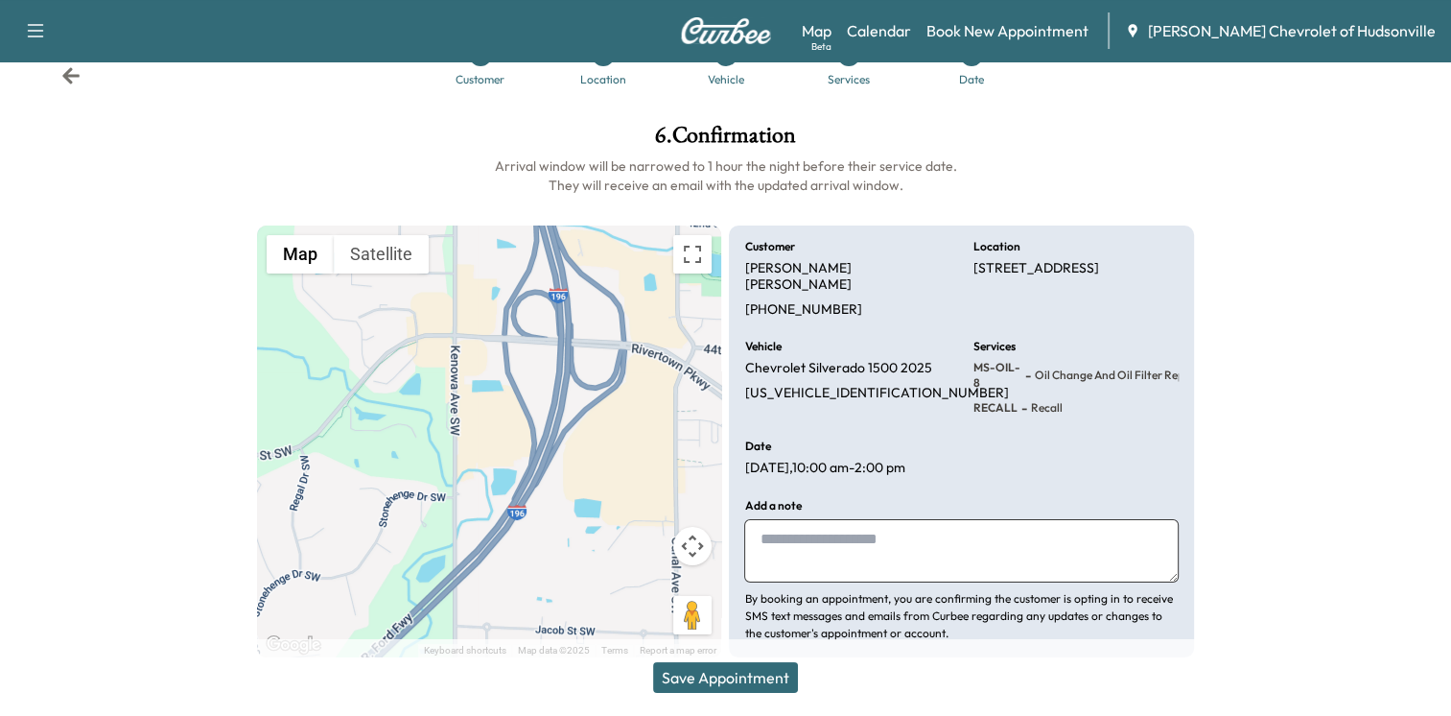
click at [901, 539] on textarea at bounding box center [961, 550] width 434 height 63
click at [733, 677] on button "Save Appointment" at bounding box center [725, 677] width 145 height 31
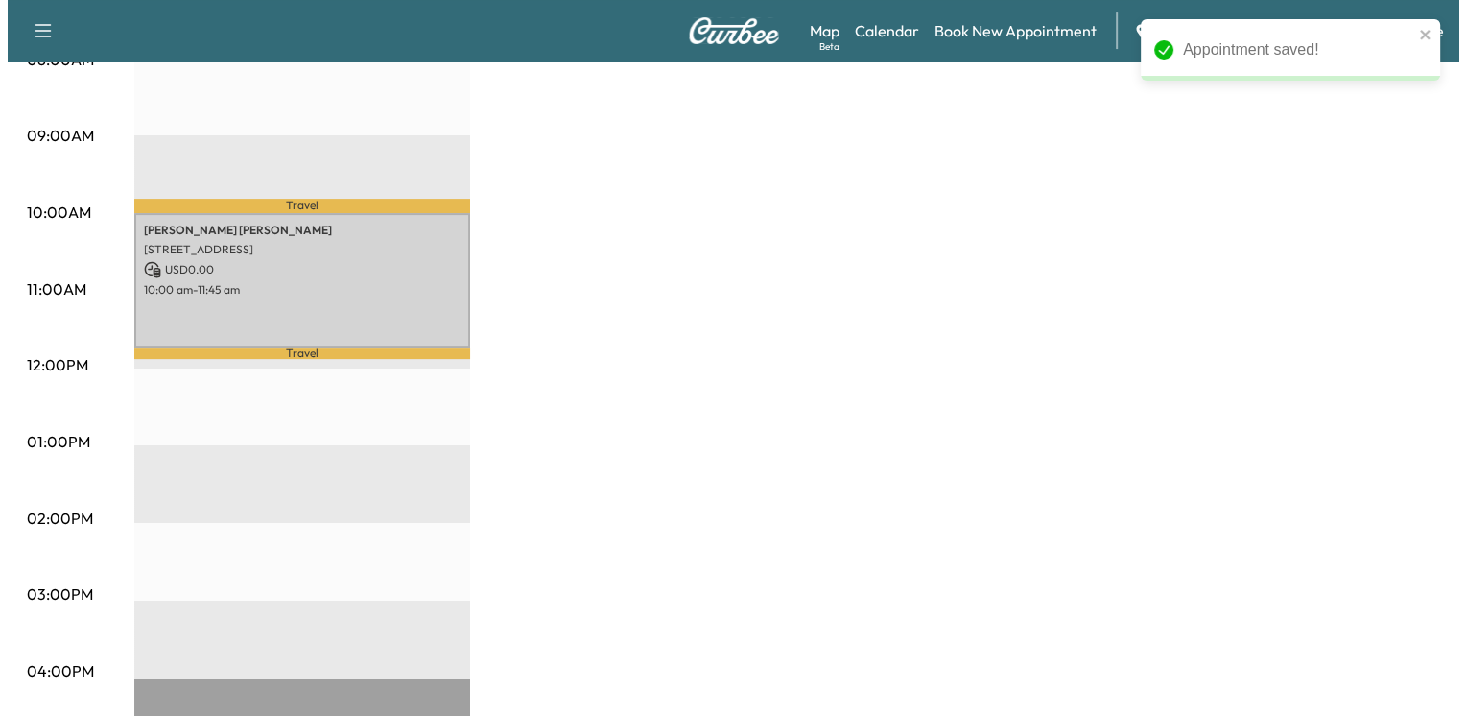
scroll to position [288, 0]
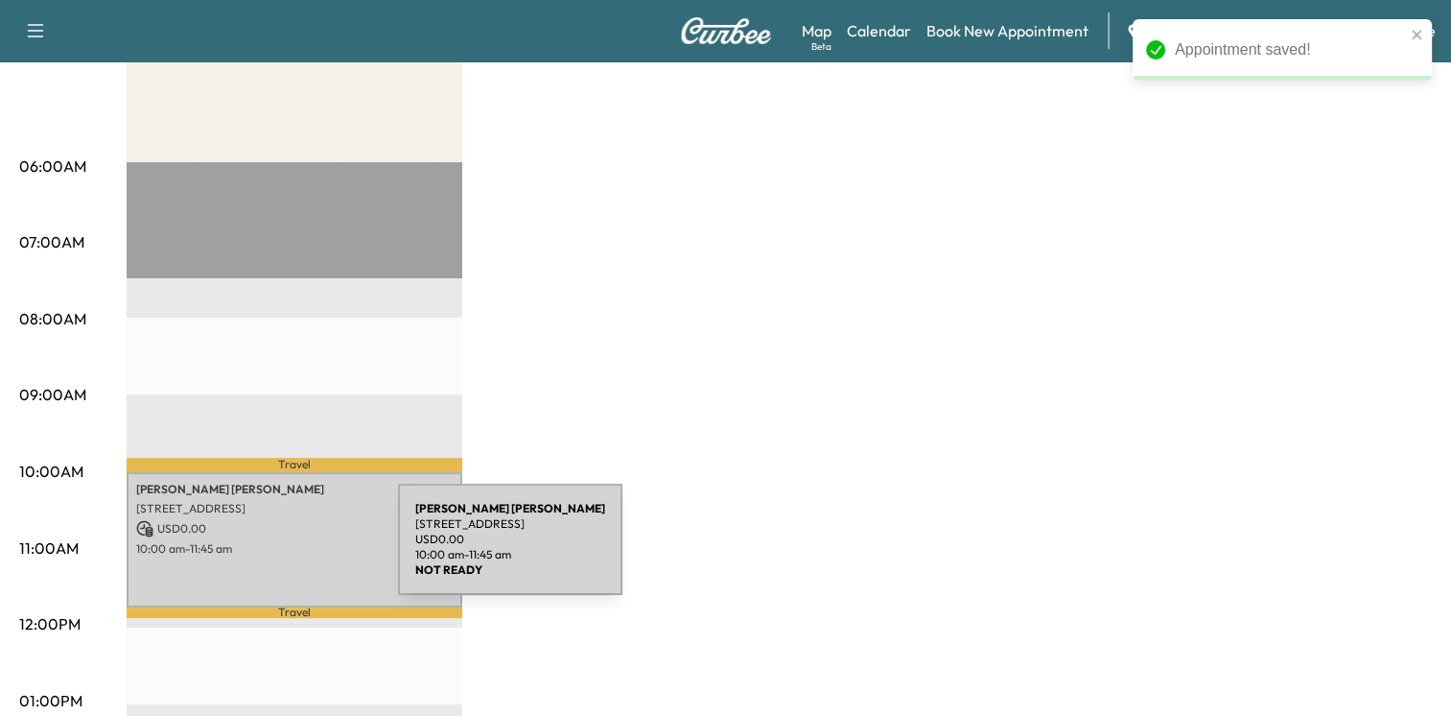
click at [254, 551] on p "10:00 am - 11:45 am" at bounding box center [294, 548] width 317 height 15
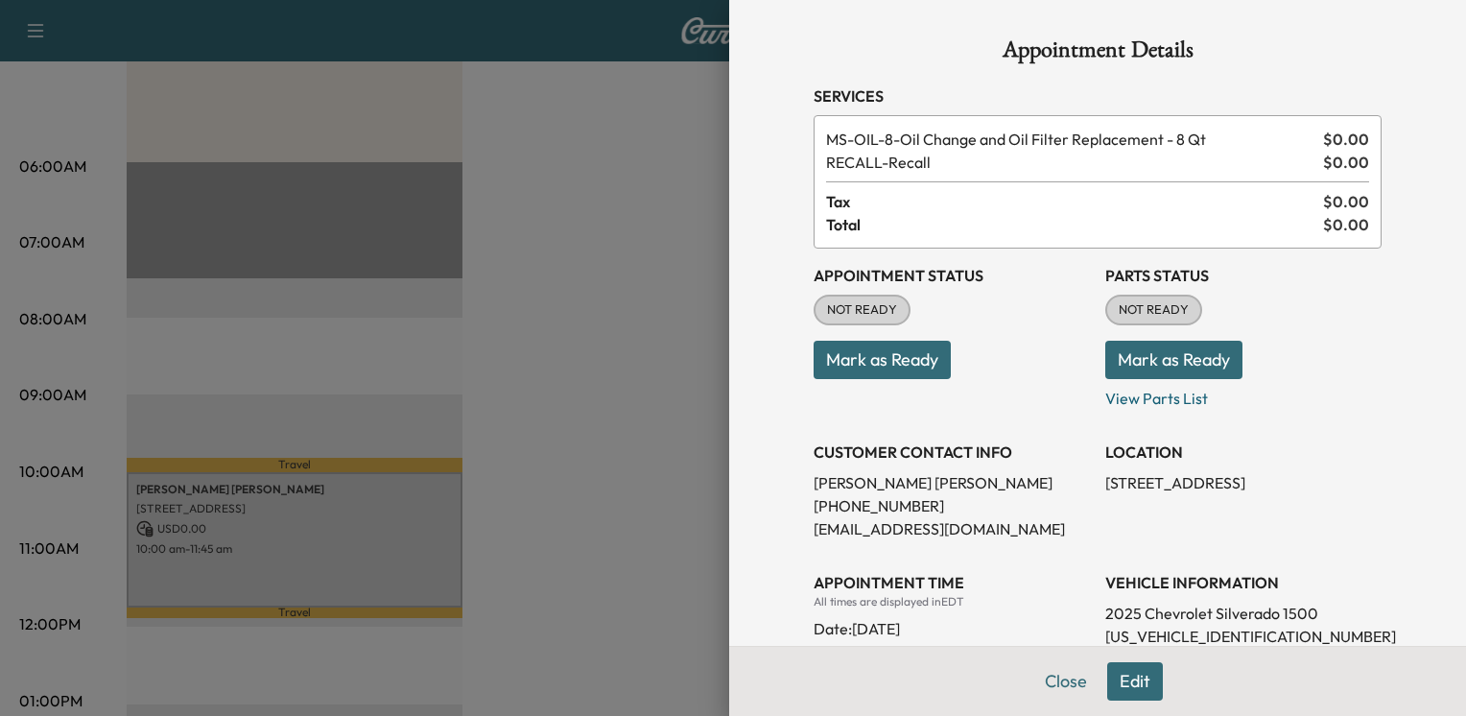
click at [1217, 368] on button "Mark as Ready" at bounding box center [1173, 360] width 137 height 38
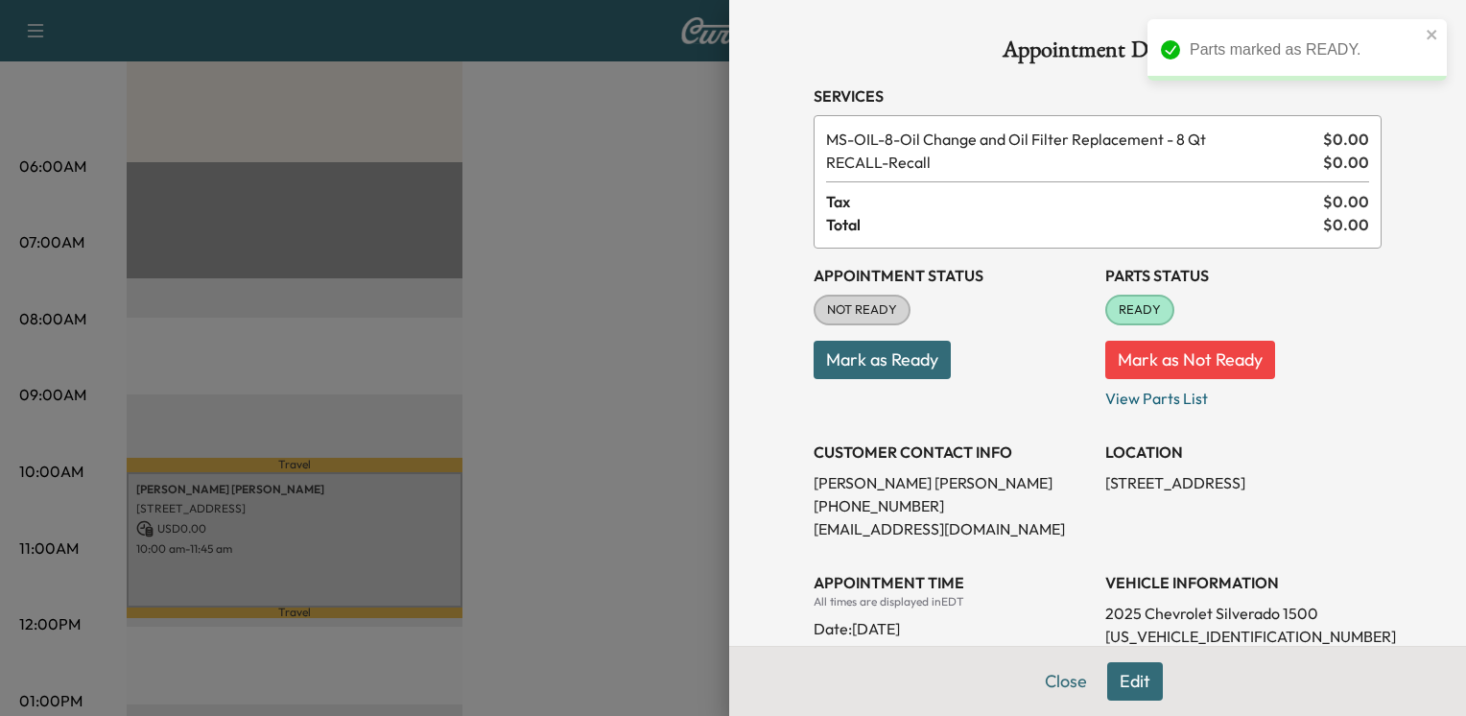
click at [833, 367] on button "Mark as Ready" at bounding box center [881, 360] width 137 height 38
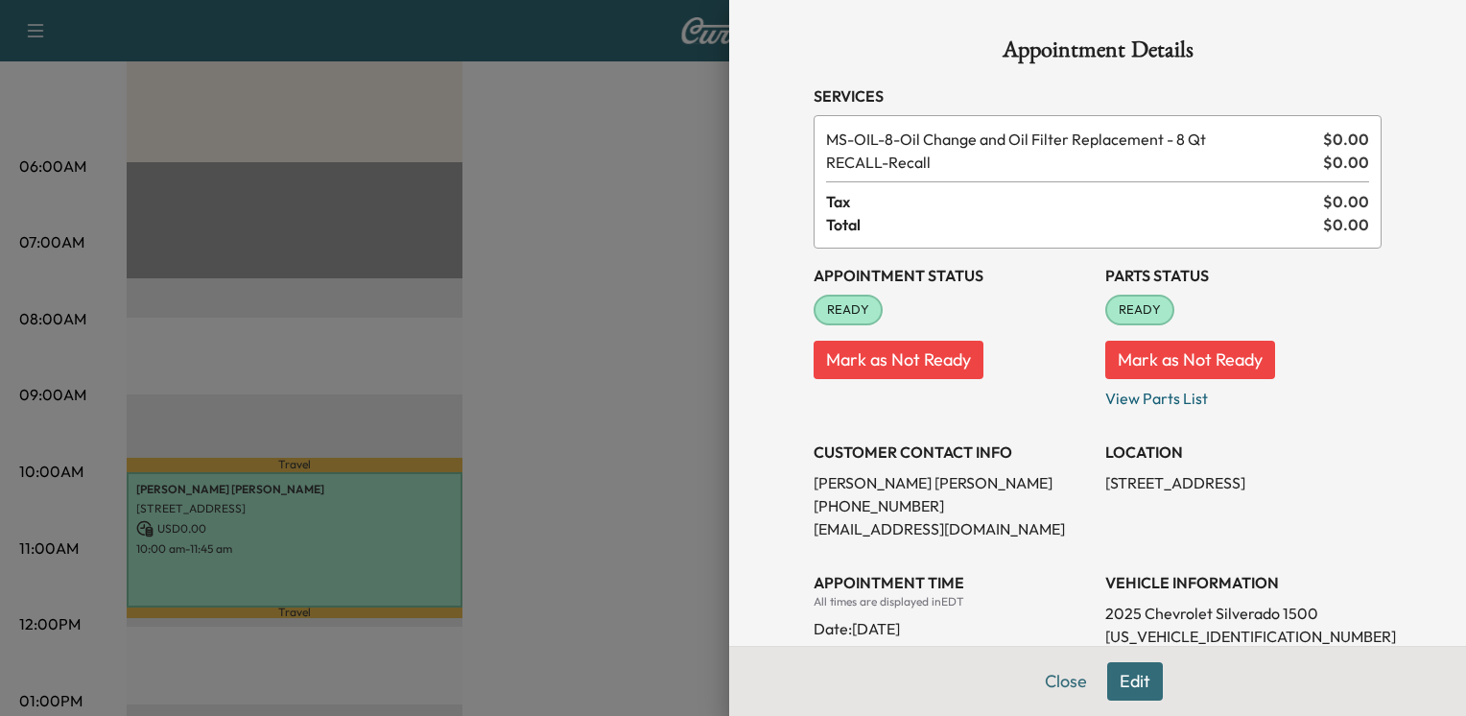
click at [576, 489] on div at bounding box center [733, 358] width 1466 height 716
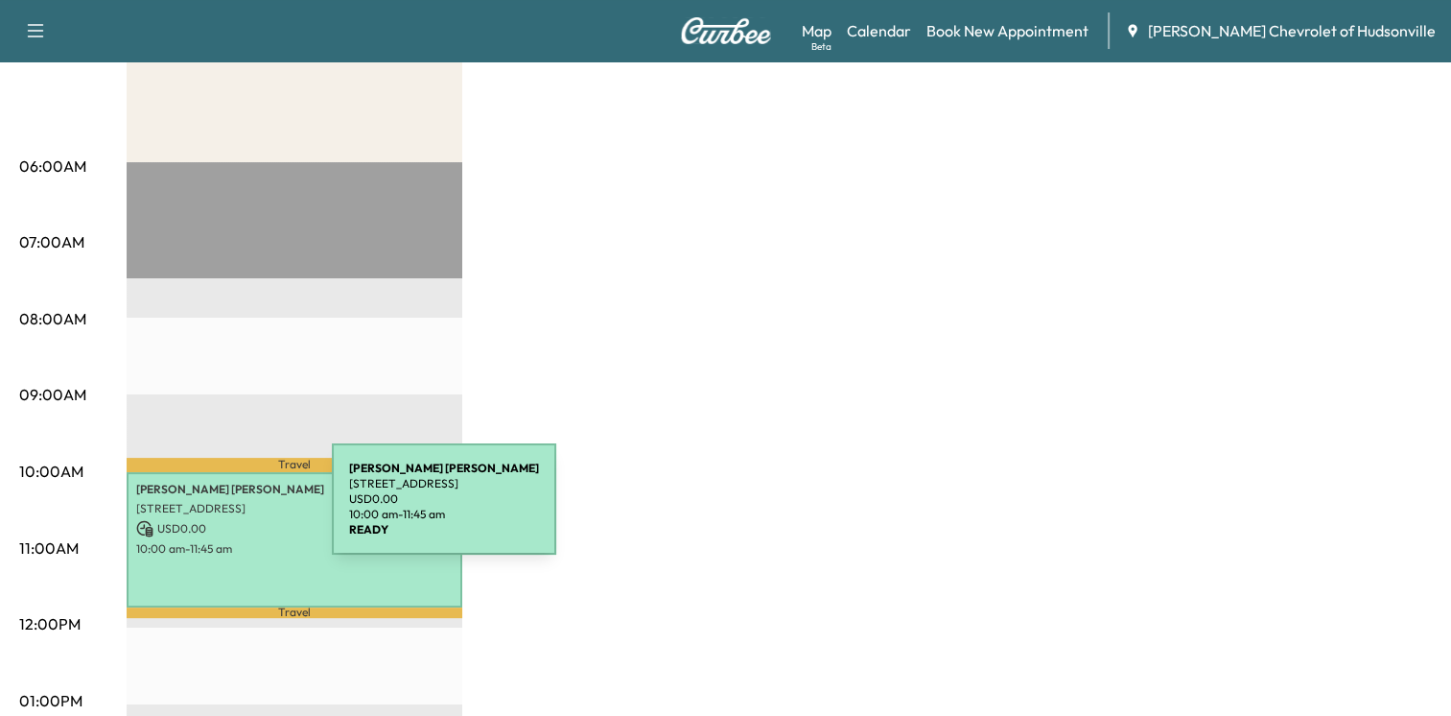
drag, startPoint x: 188, startPoint y: 510, endPoint x: 190, endPoint y: 526, distance: 15.5
click at [190, 526] on p "USD 0.00" at bounding box center [294, 528] width 317 height 17
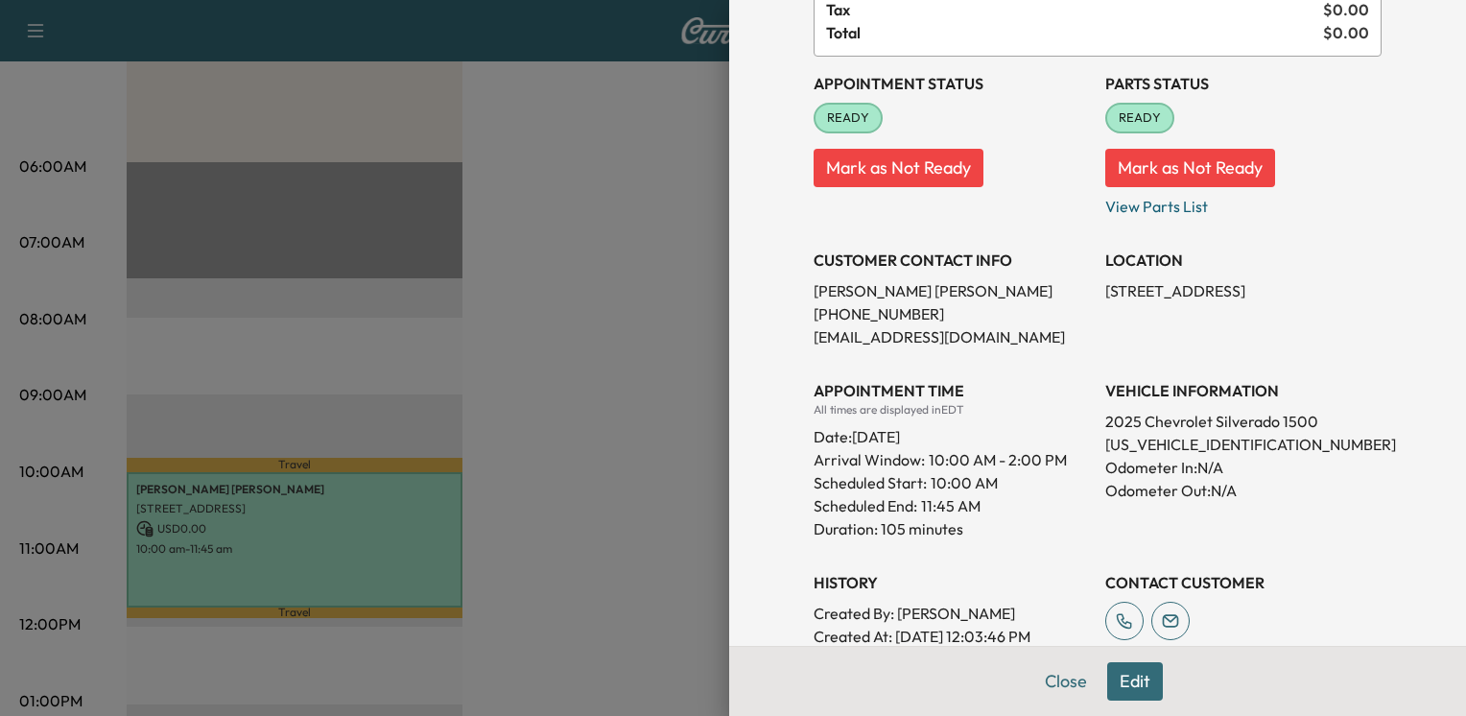
scroll to position [384, 0]
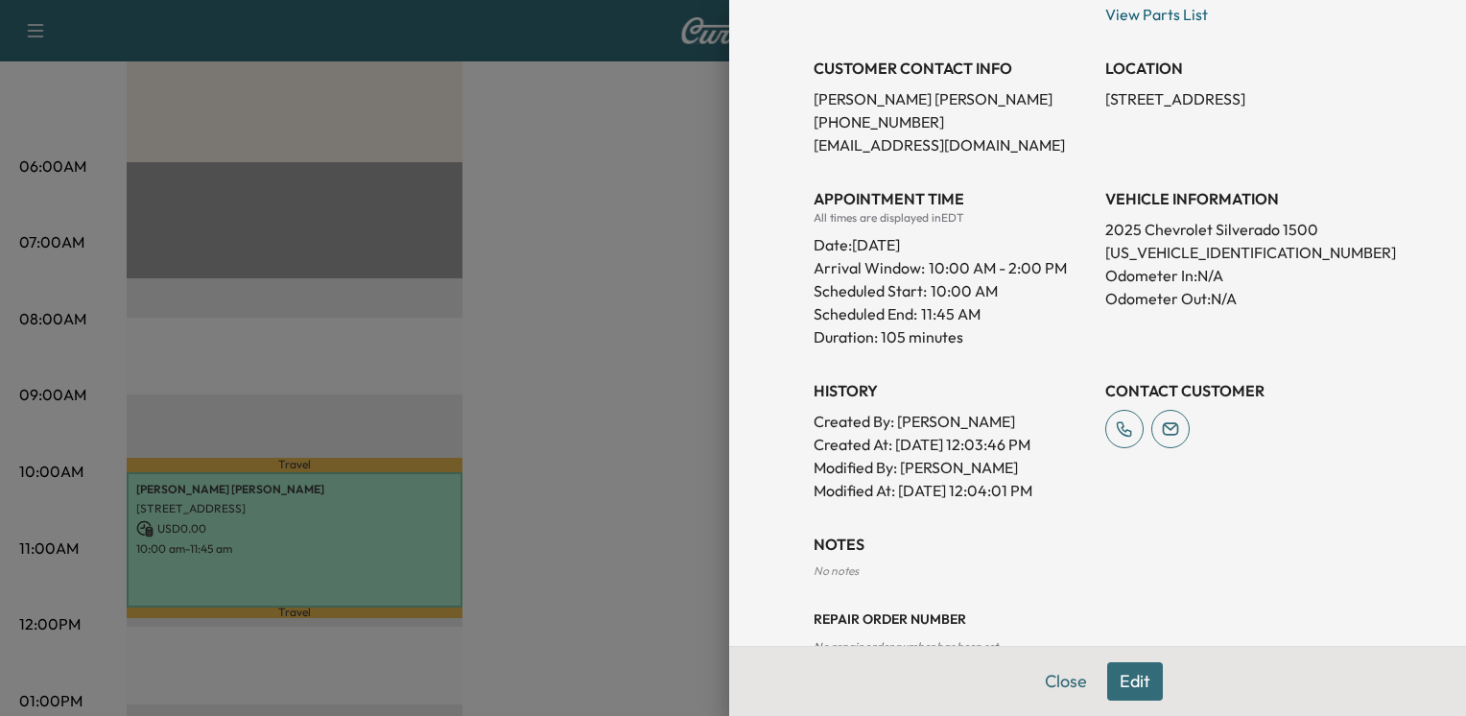
click at [1135, 690] on button "Edit" at bounding box center [1135, 681] width 56 height 38
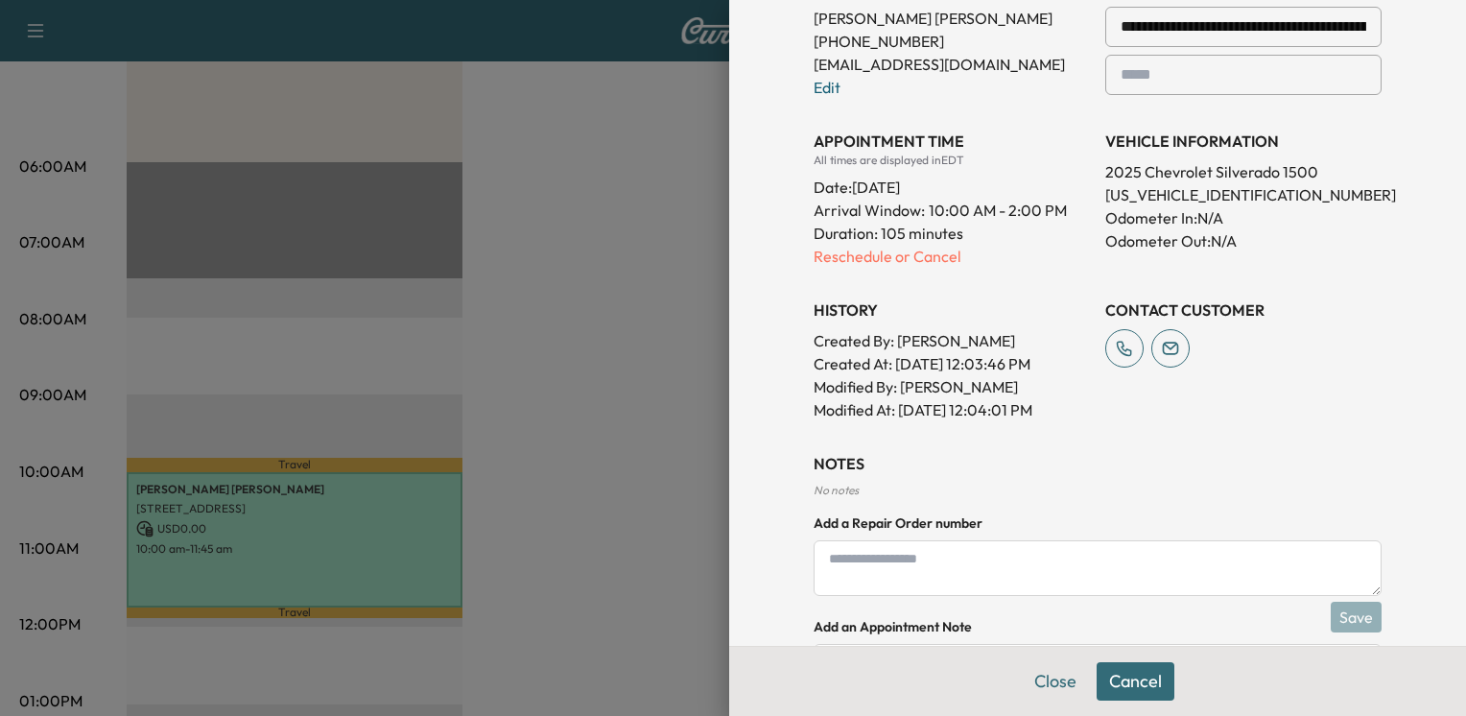
scroll to position [615, 0]
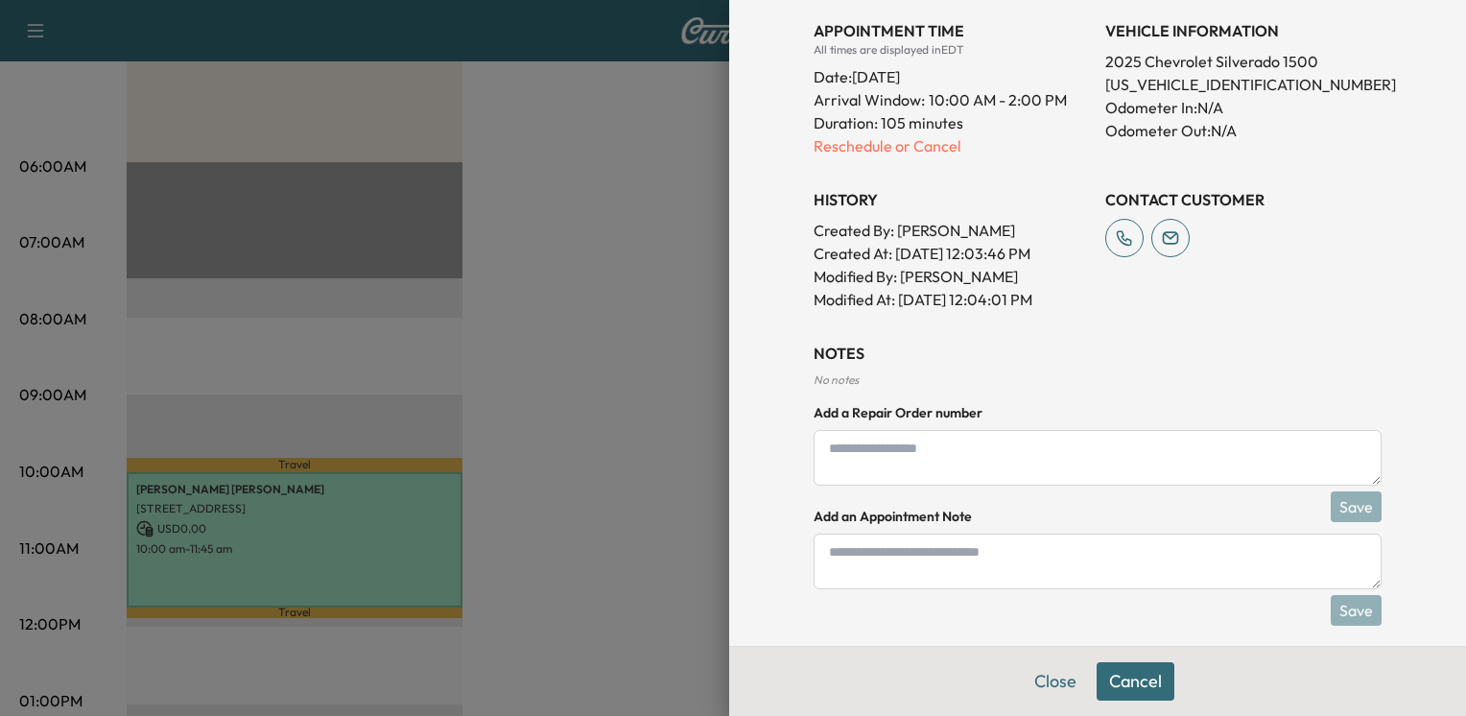
click at [870, 445] on textarea at bounding box center [1097, 458] width 568 height 56
click at [1043, 687] on button "Close" at bounding box center [1055, 681] width 67 height 38
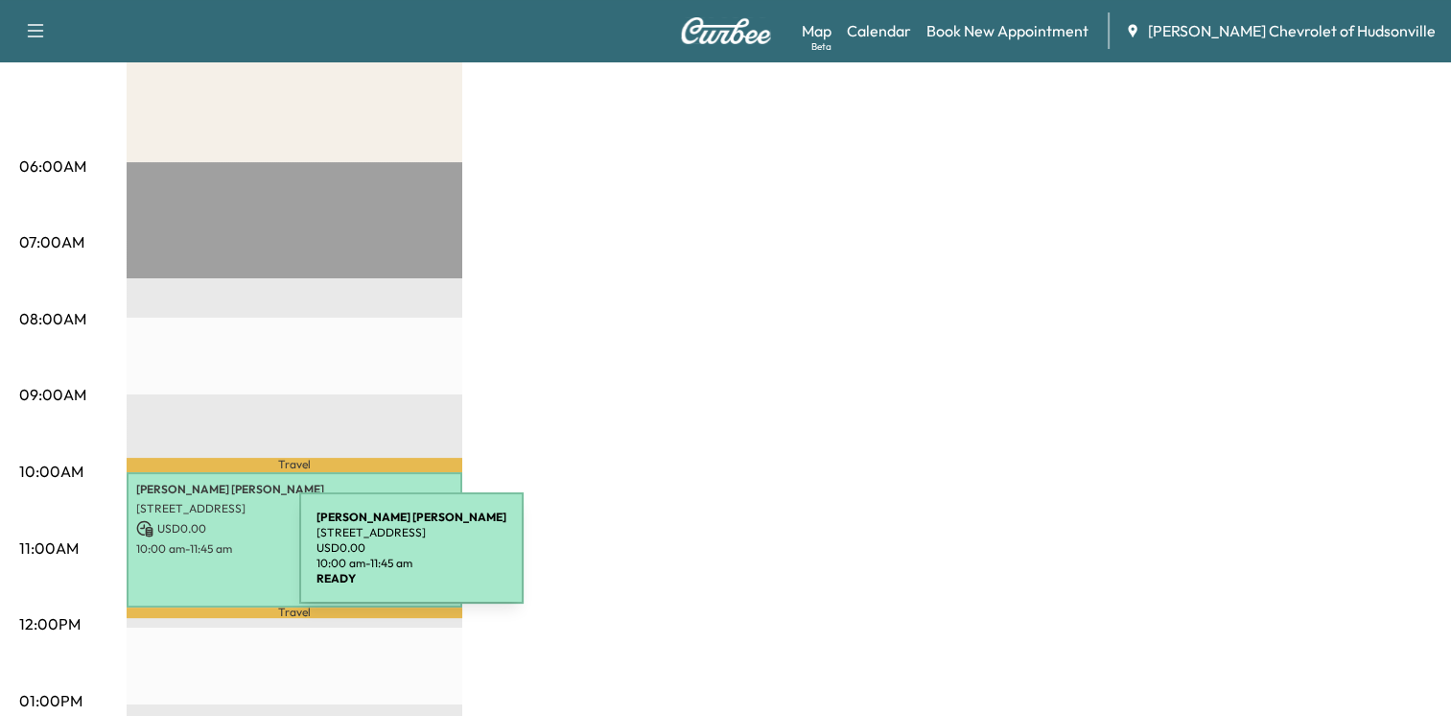
click at [154, 559] on div "[PERSON_NAME] [STREET_ADDRESS] USD 0.00 10:00 am - 11:45 am" at bounding box center [295, 539] width 336 height 135
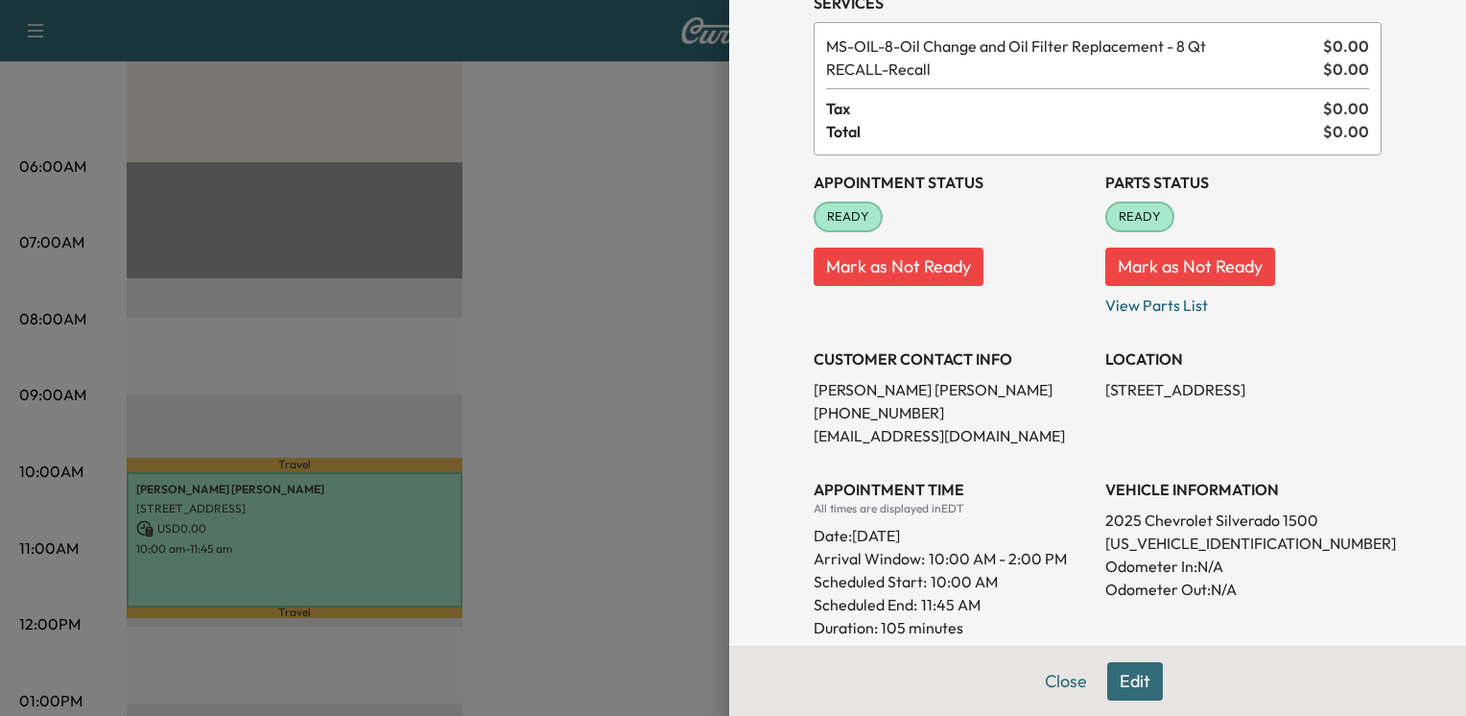
scroll to position [46, 0]
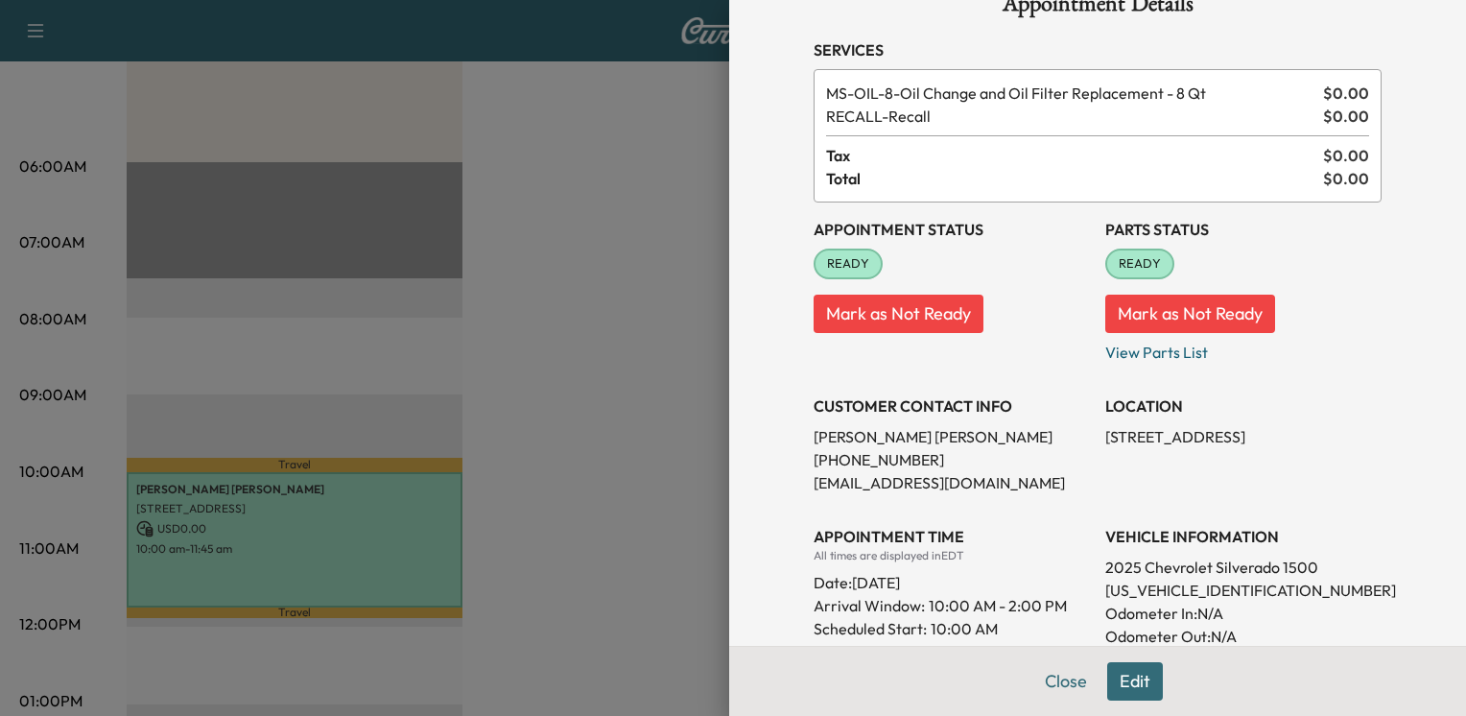
click at [1107, 682] on button "Edit" at bounding box center [1135, 681] width 56 height 38
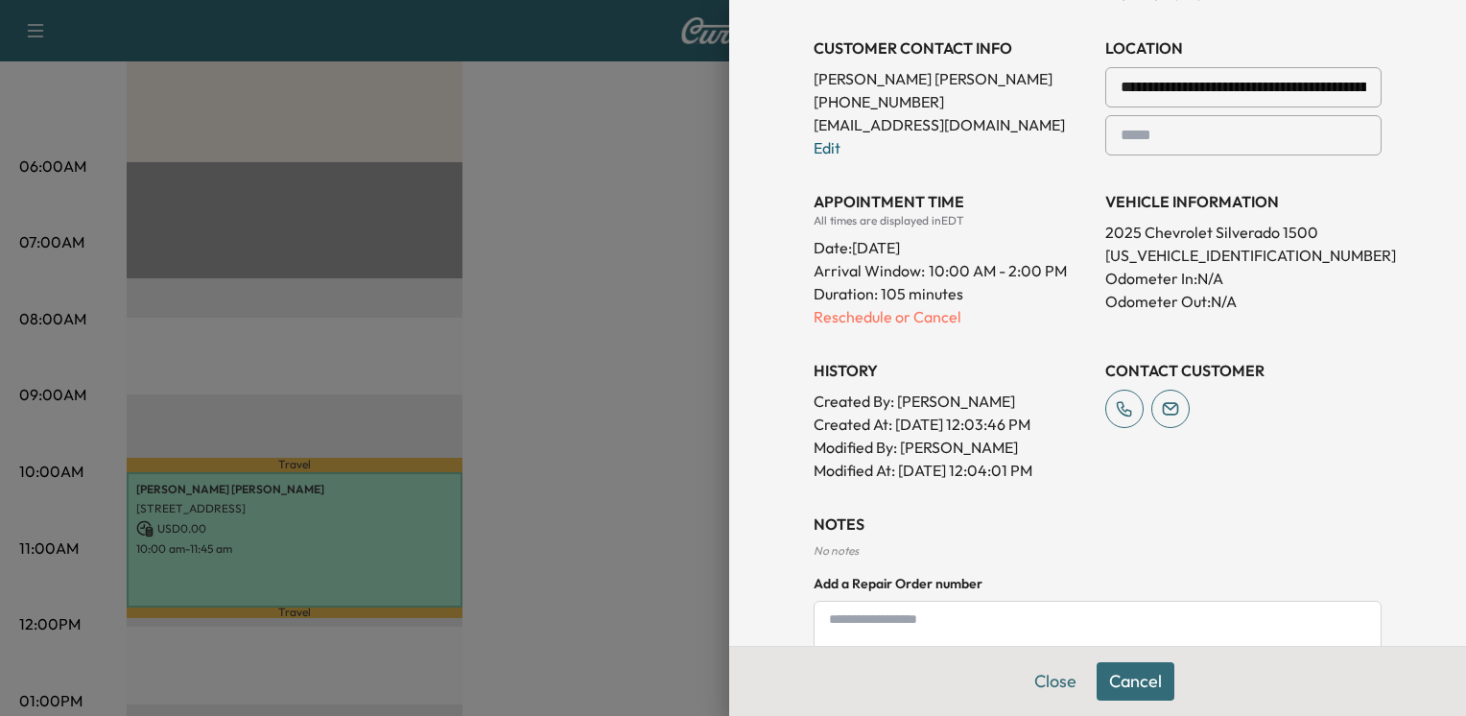
scroll to position [622, 0]
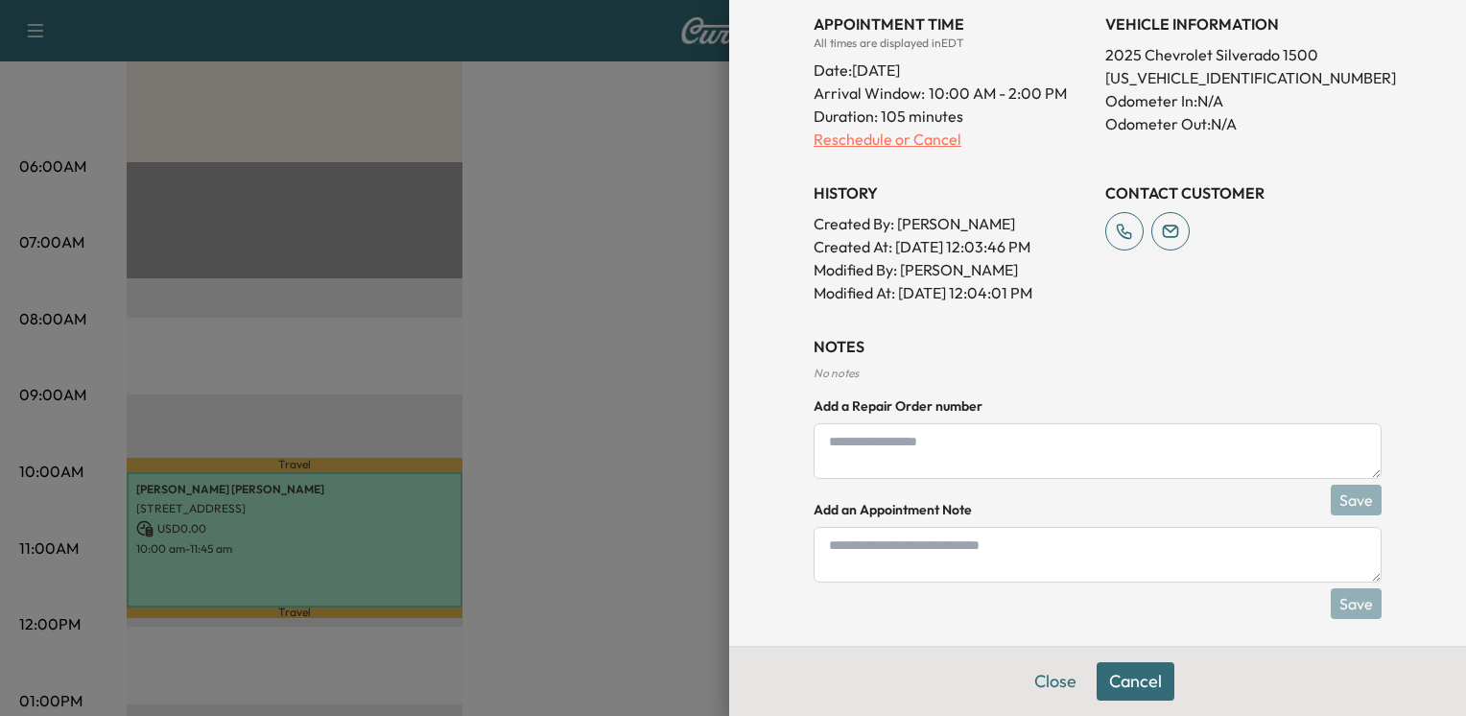
click at [879, 136] on p "Reschedule or Cancel" at bounding box center [951, 139] width 276 height 23
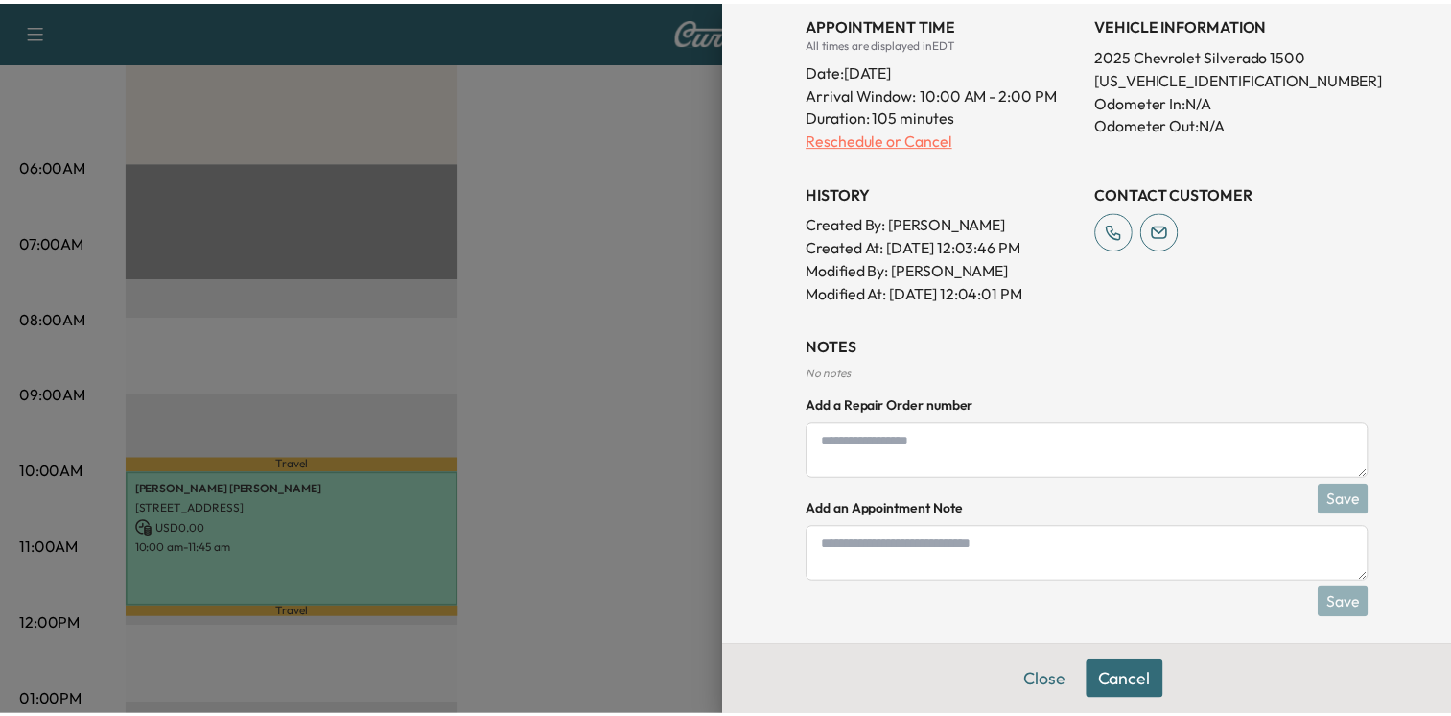
scroll to position [0, 0]
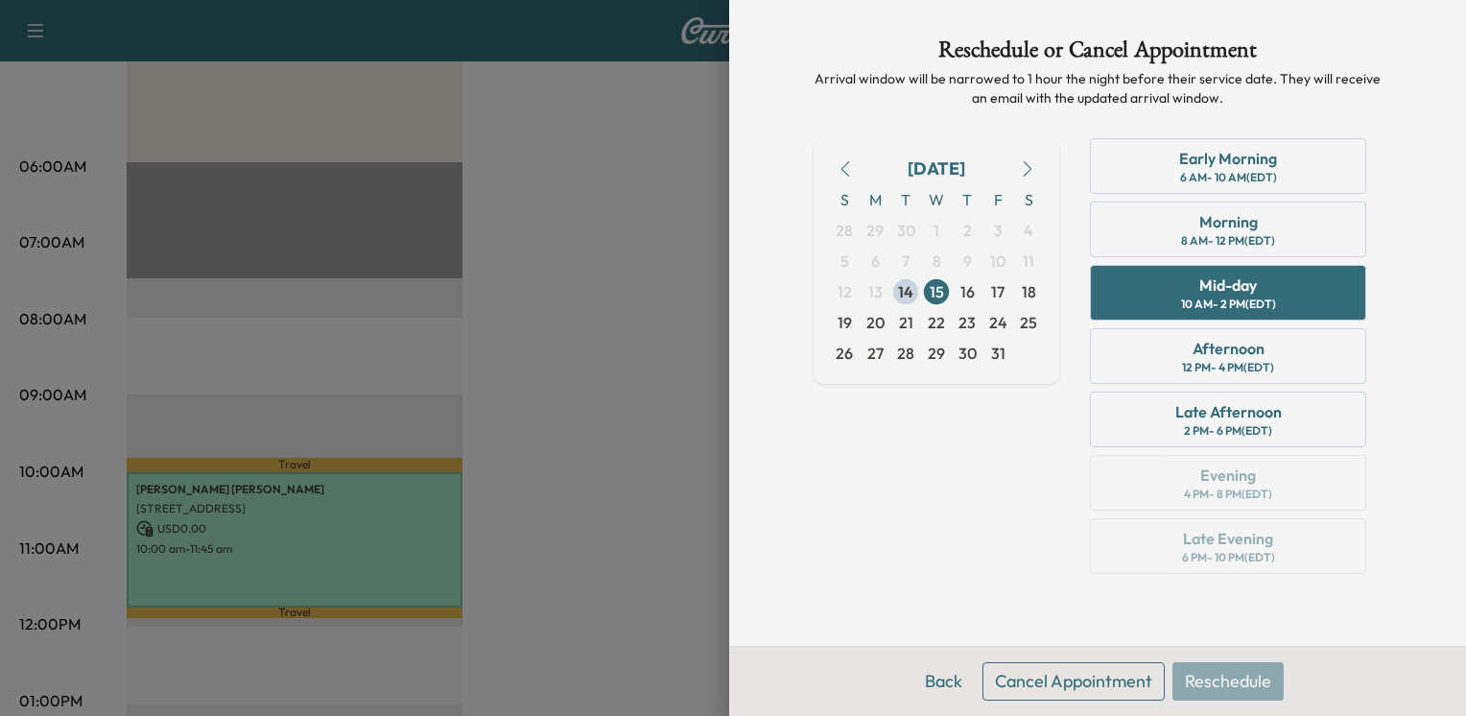
click at [1115, 686] on button "Cancel Appointment" at bounding box center [1073, 681] width 182 height 38
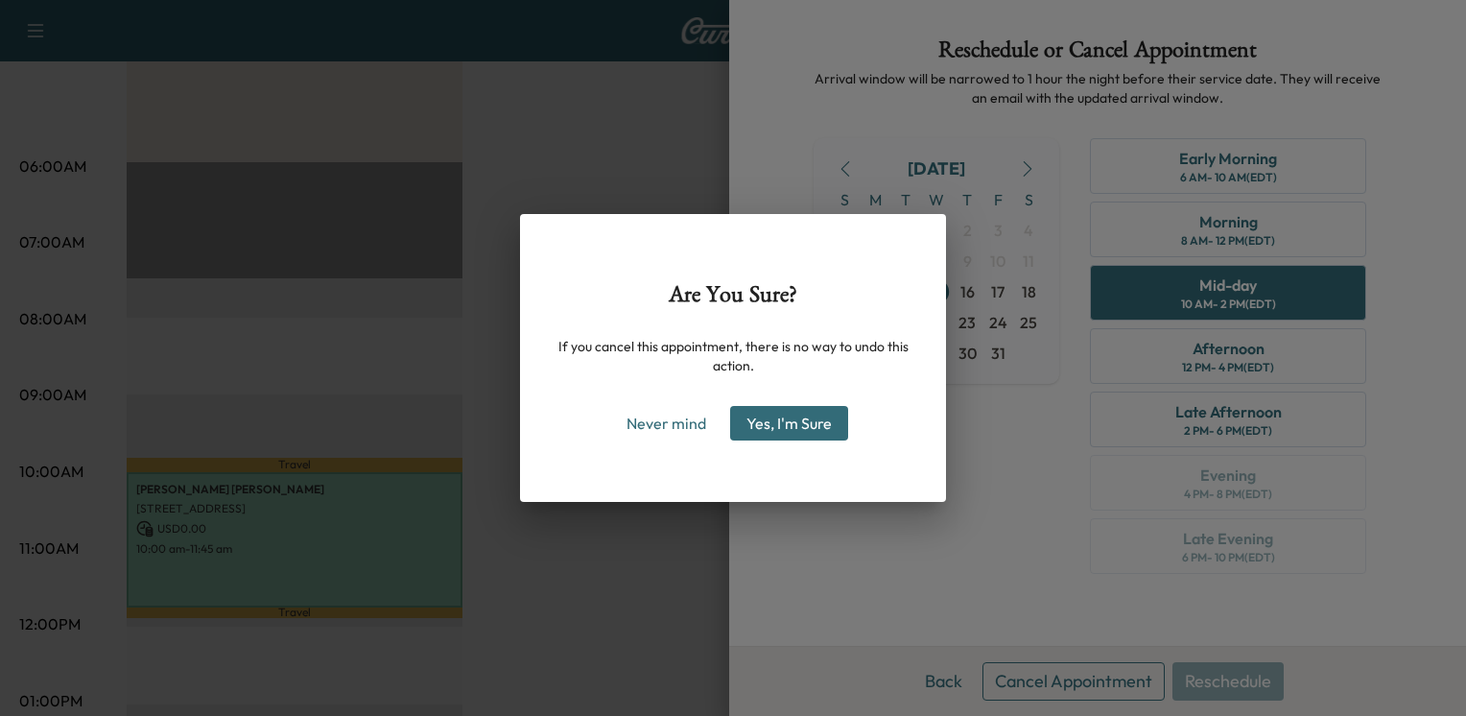
click at [784, 435] on button "Yes, I'm Sure" at bounding box center [789, 423] width 118 height 35
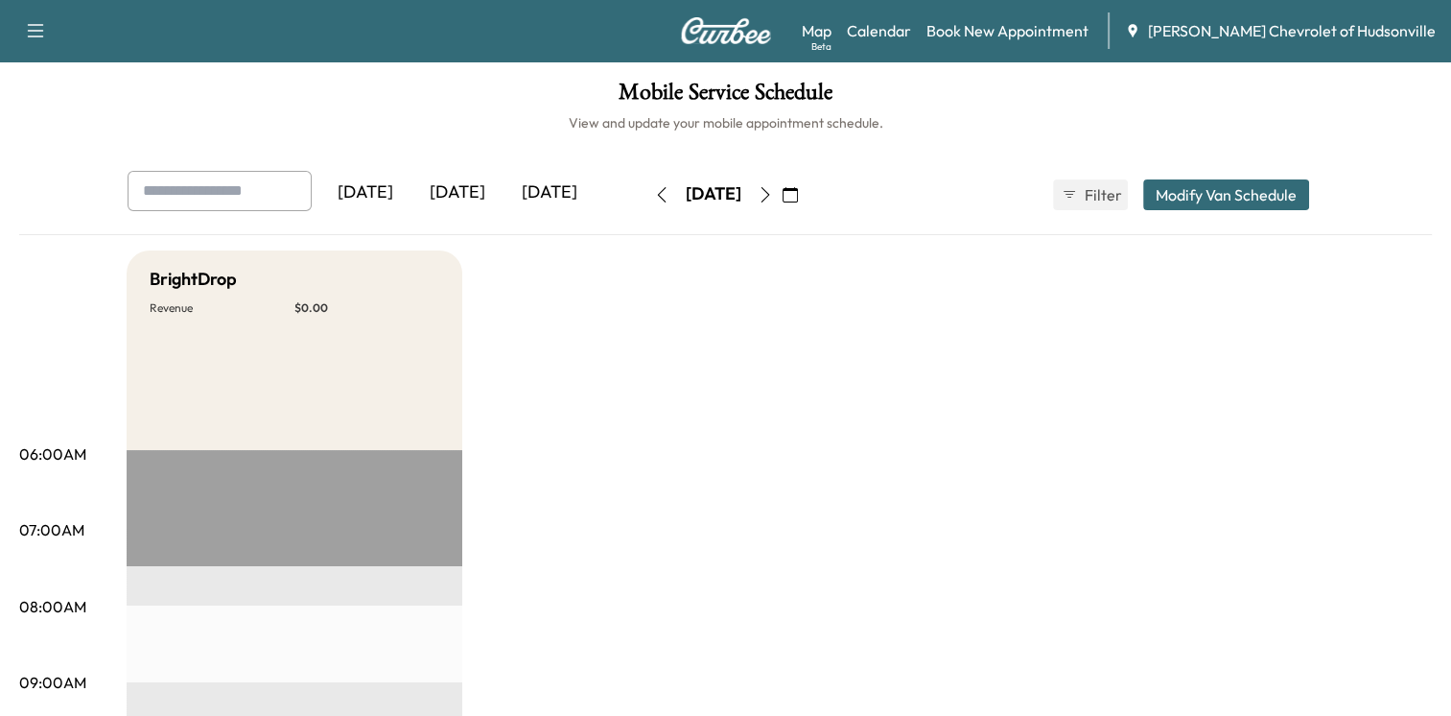
click at [654, 187] on icon "button" at bounding box center [661, 194] width 15 height 15
